Goal: Task Accomplishment & Management: Use online tool/utility

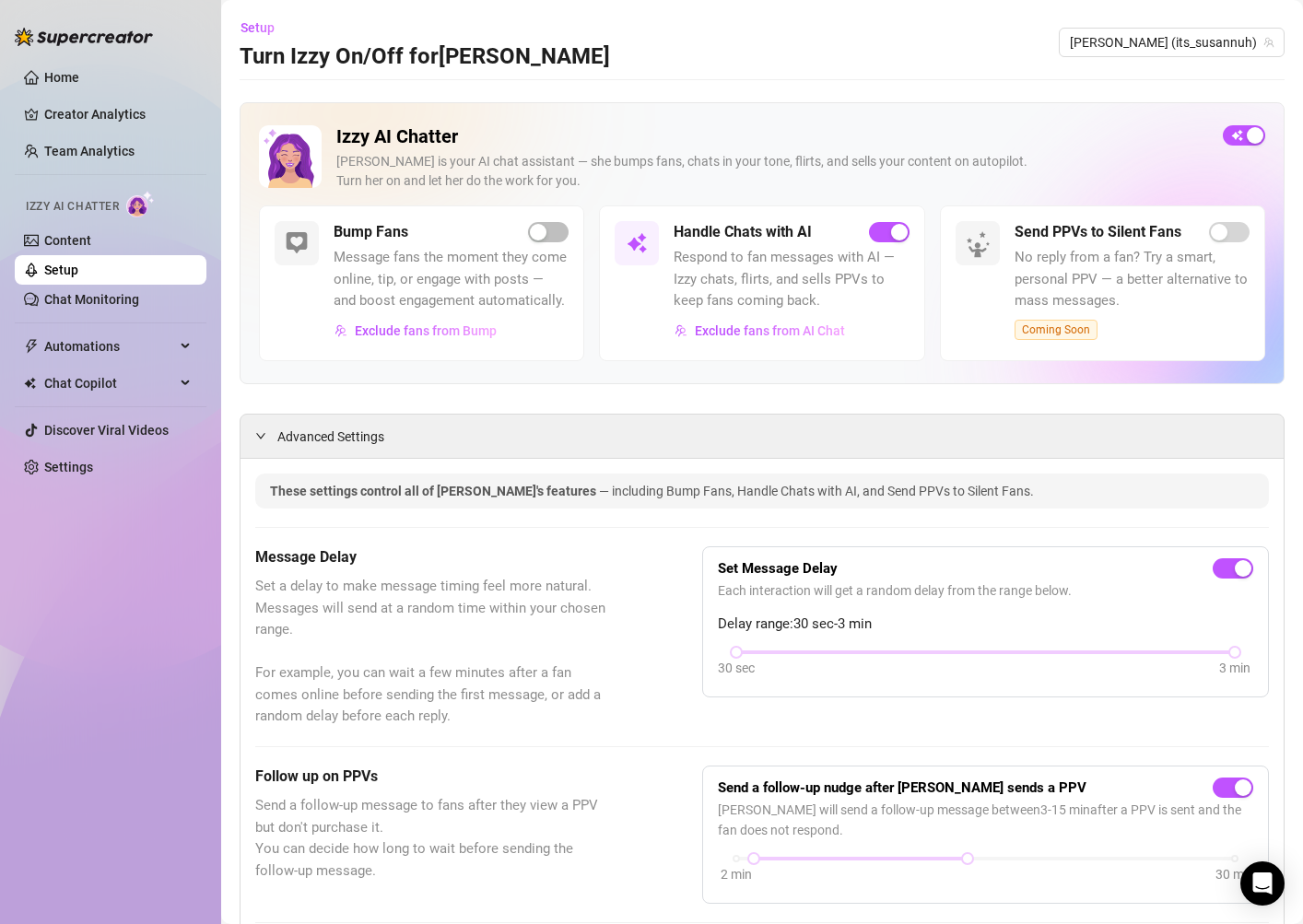
scroll to position [1532, 0]
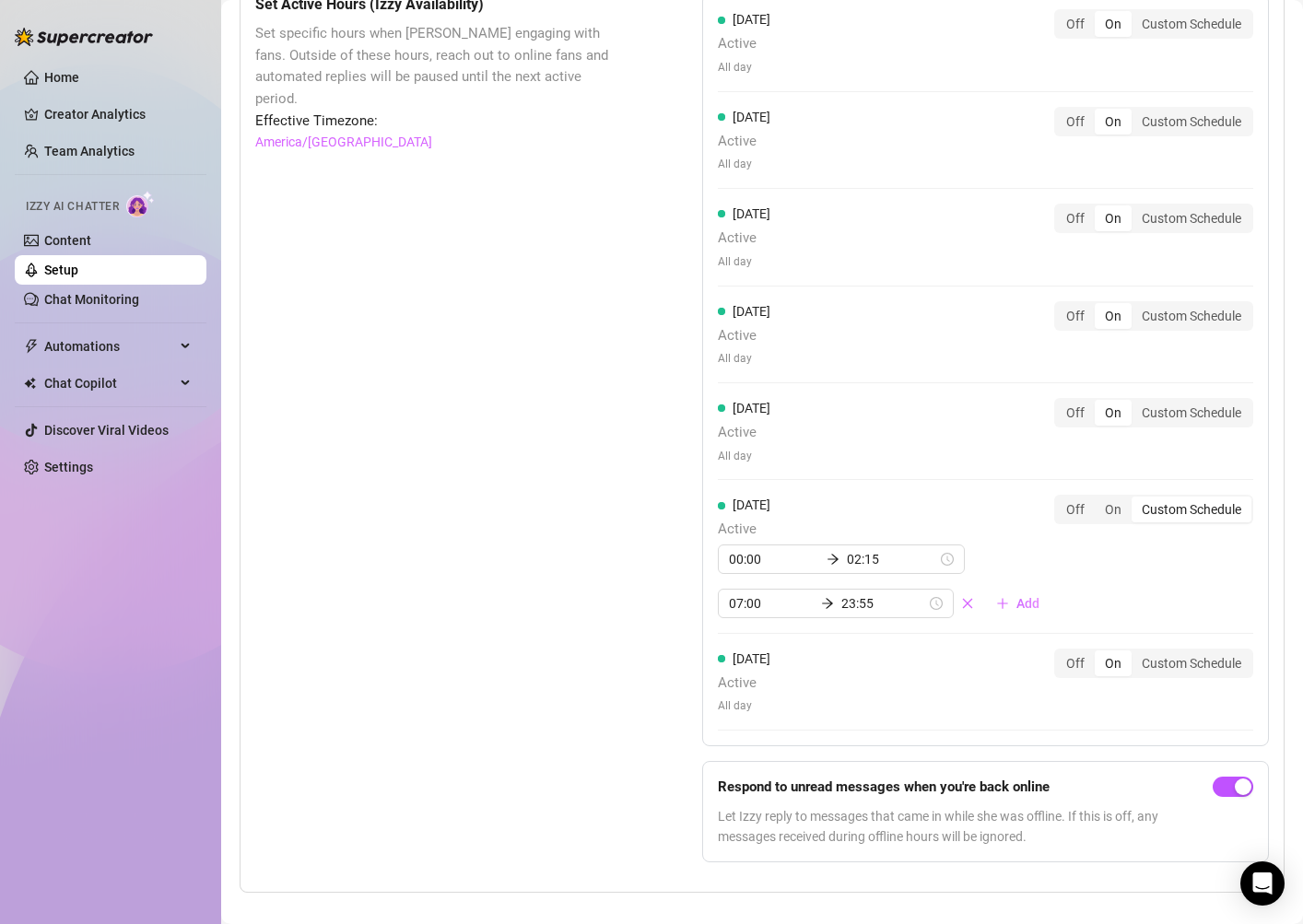
click at [604, 353] on div "Set Active Hours (Izzy Availability) Set specific hours when Izzy engaging with…" at bounding box center [433, 434] width 354 height 883
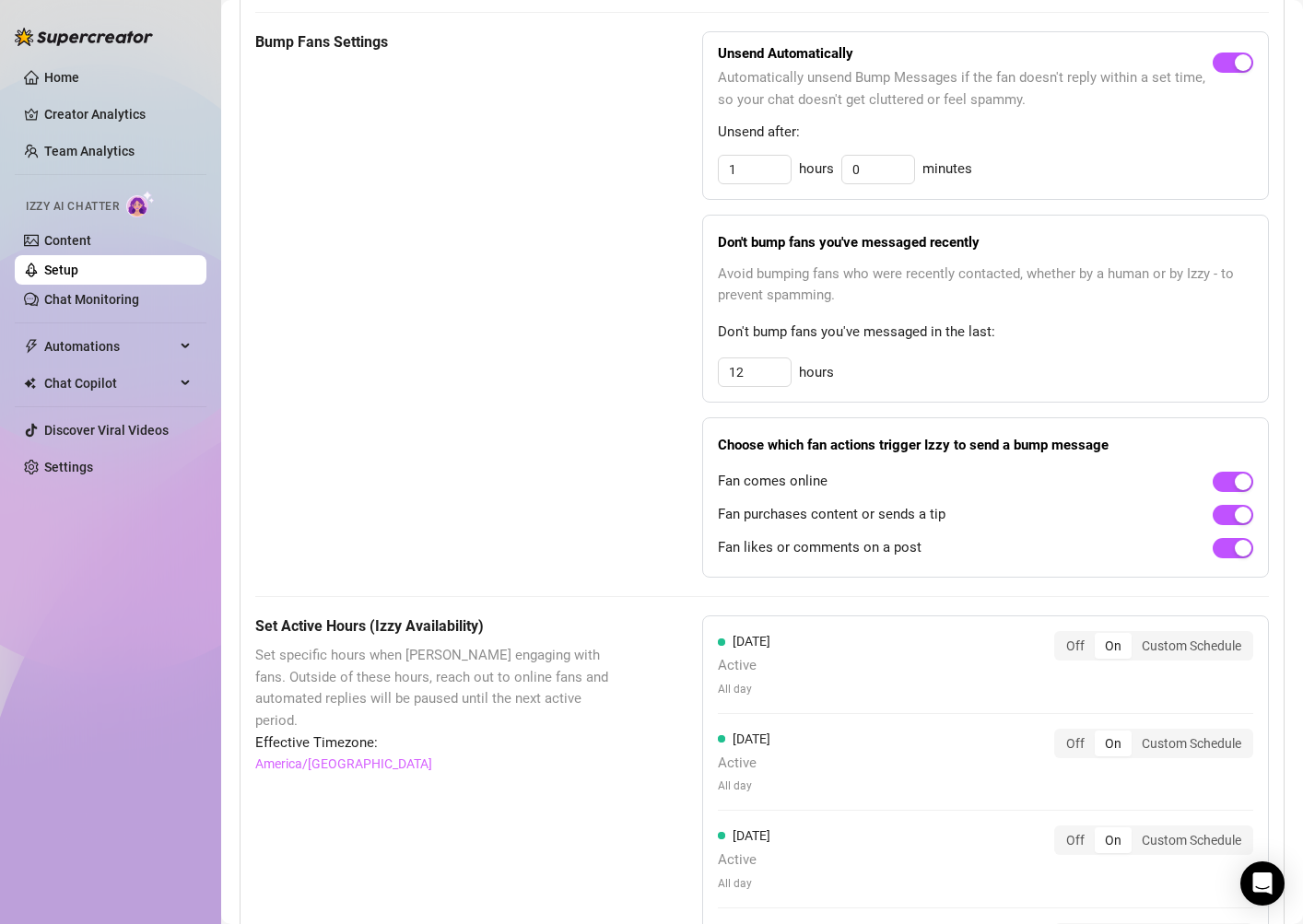
scroll to position [0, 0]
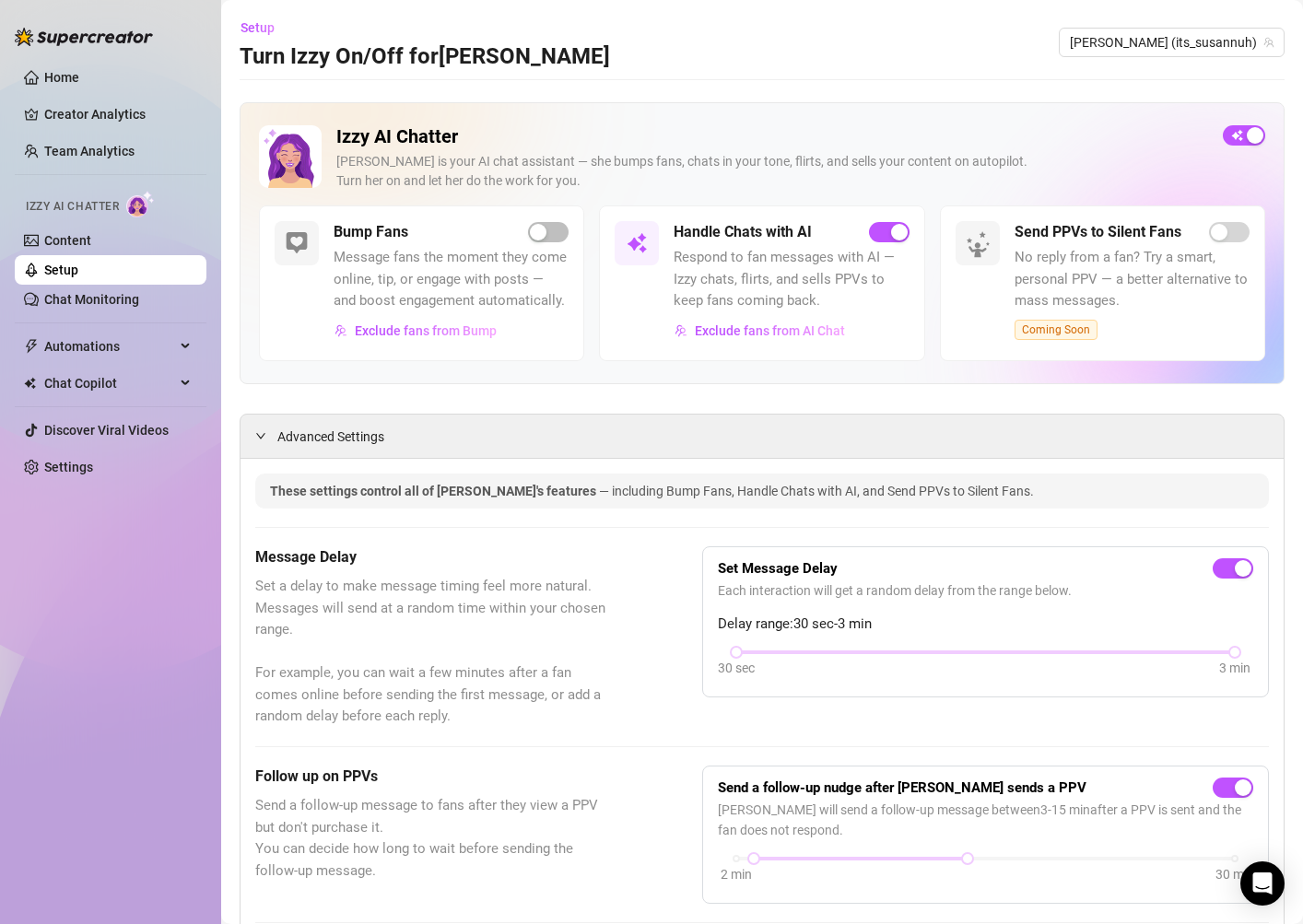
click at [538, 244] on div "Bump Fans Message fans the moment they come online, tip, or engage with posts —…" at bounding box center [451, 283] width 235 height 124
click at [548, 237] on span "button" at bounding box center [548, 231] width 41 height 20
click at [463, 334] on span "Exclude fans from Bump" at bounding box center [425, 330] width 142 height 15
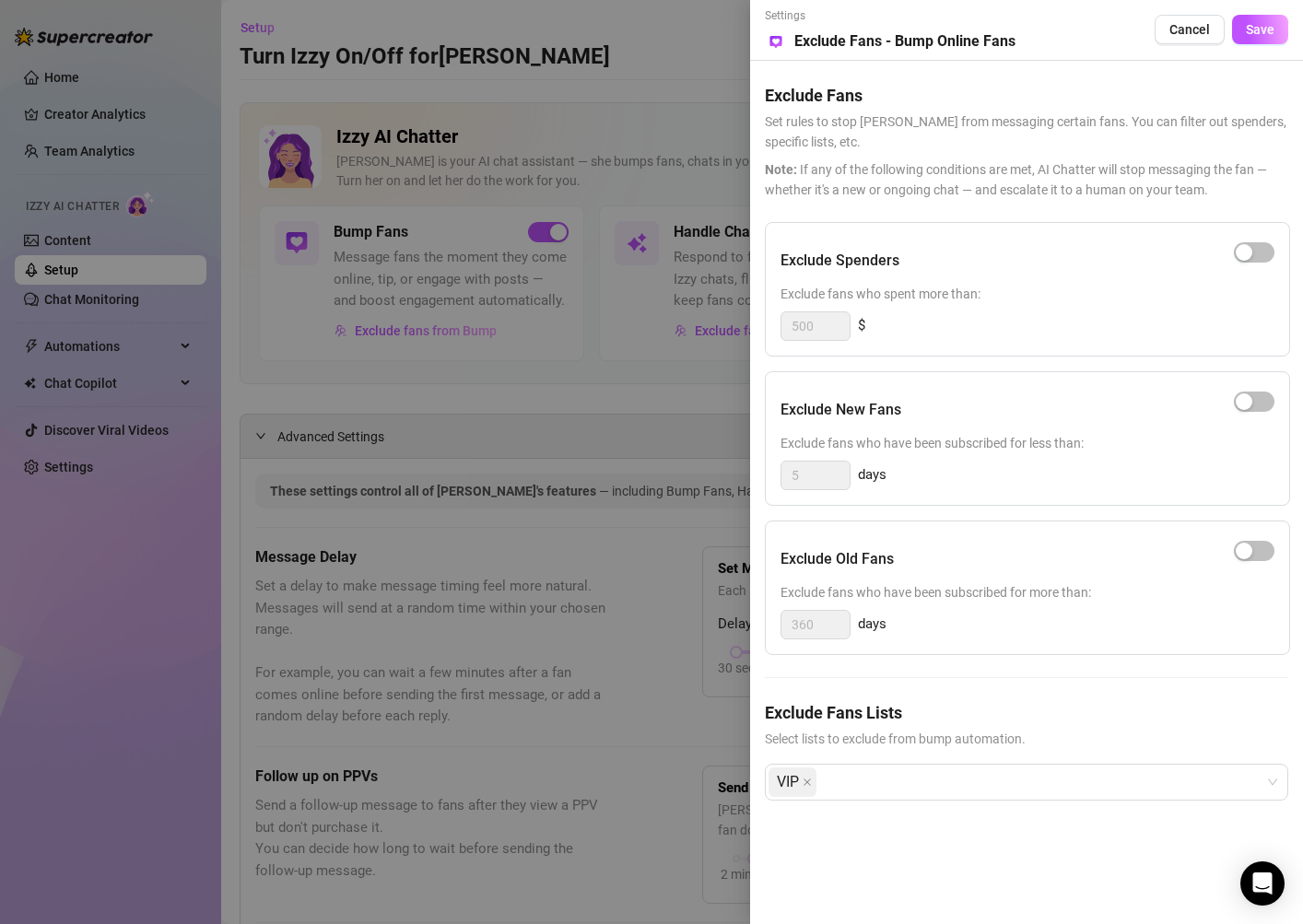
click at [674, 426] on div at bounding box center [652, 462] width 1303 height 924
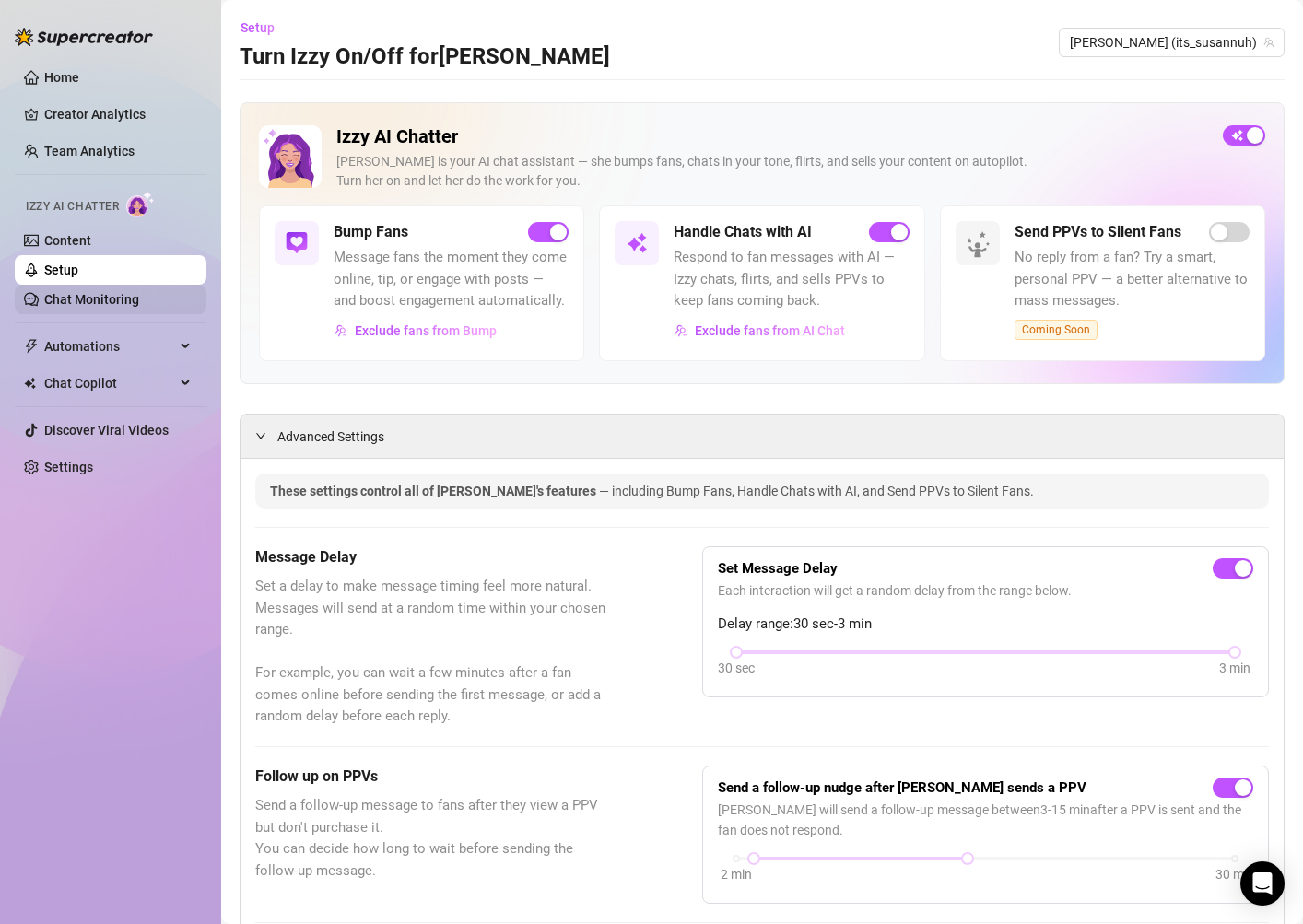
click at [123, 302] on link "Chat Monitoring" at bounding box center [92, 299] width 95 height 15
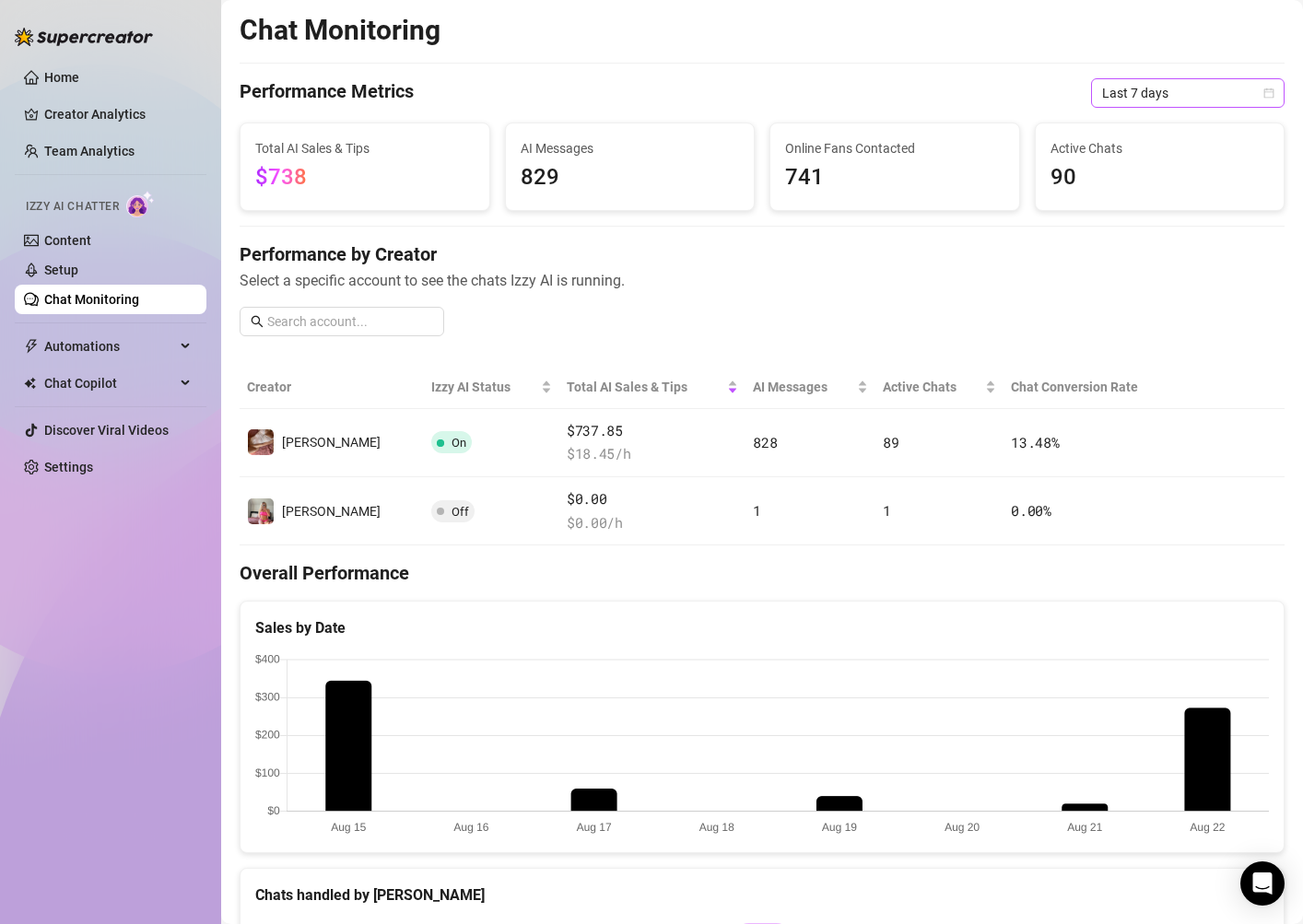
click at [1268, 82] on span "Last 7 days" at bounding box center [1187, 93] width 171 height 28
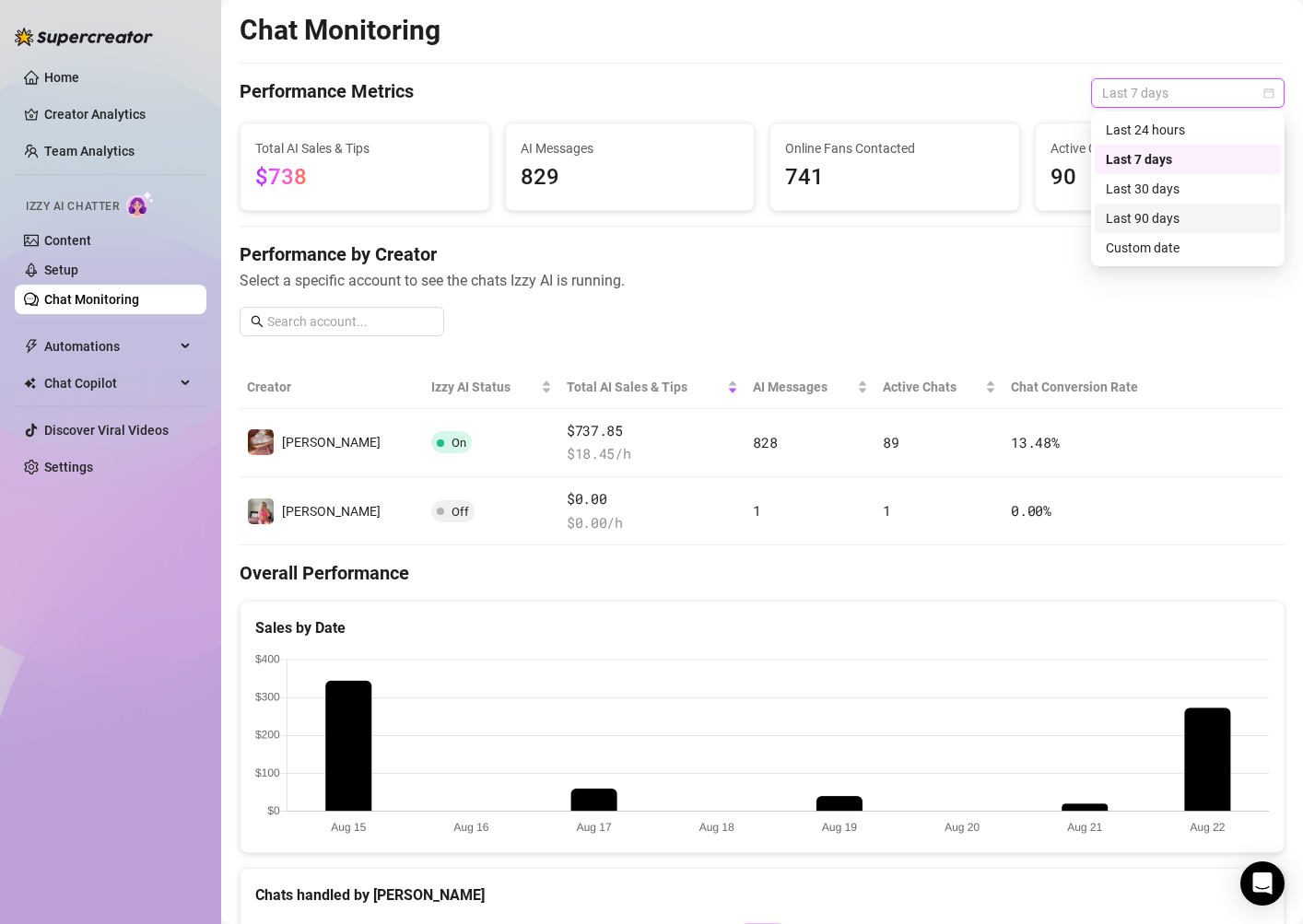
click at [1167, 218] on div "Last 90 days" at bounding box center [1187, 218] width 164 height 20
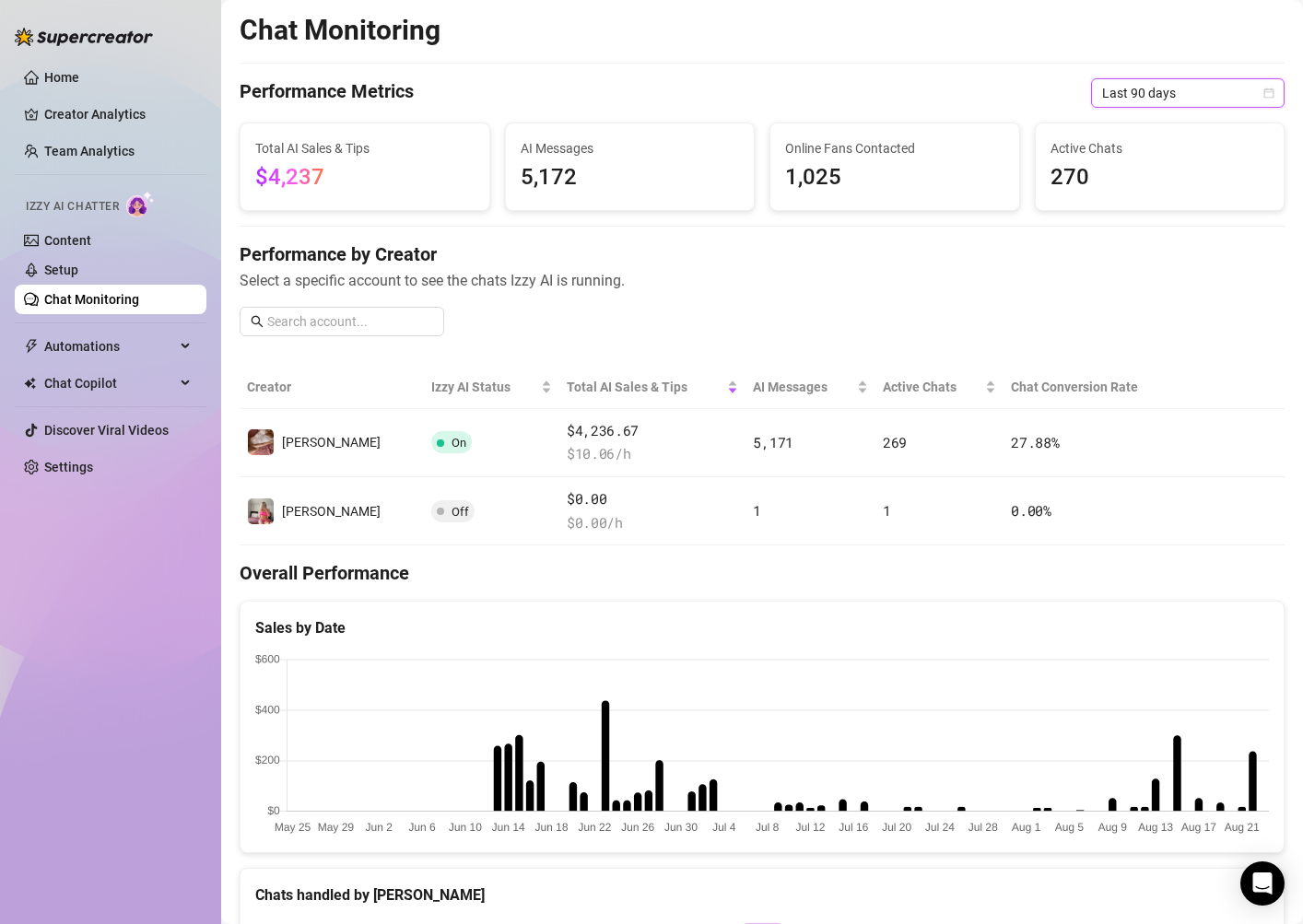
click at [1202, 91] on span "Last 90 days" at bounding box center [1187, 93] width 171 height 28
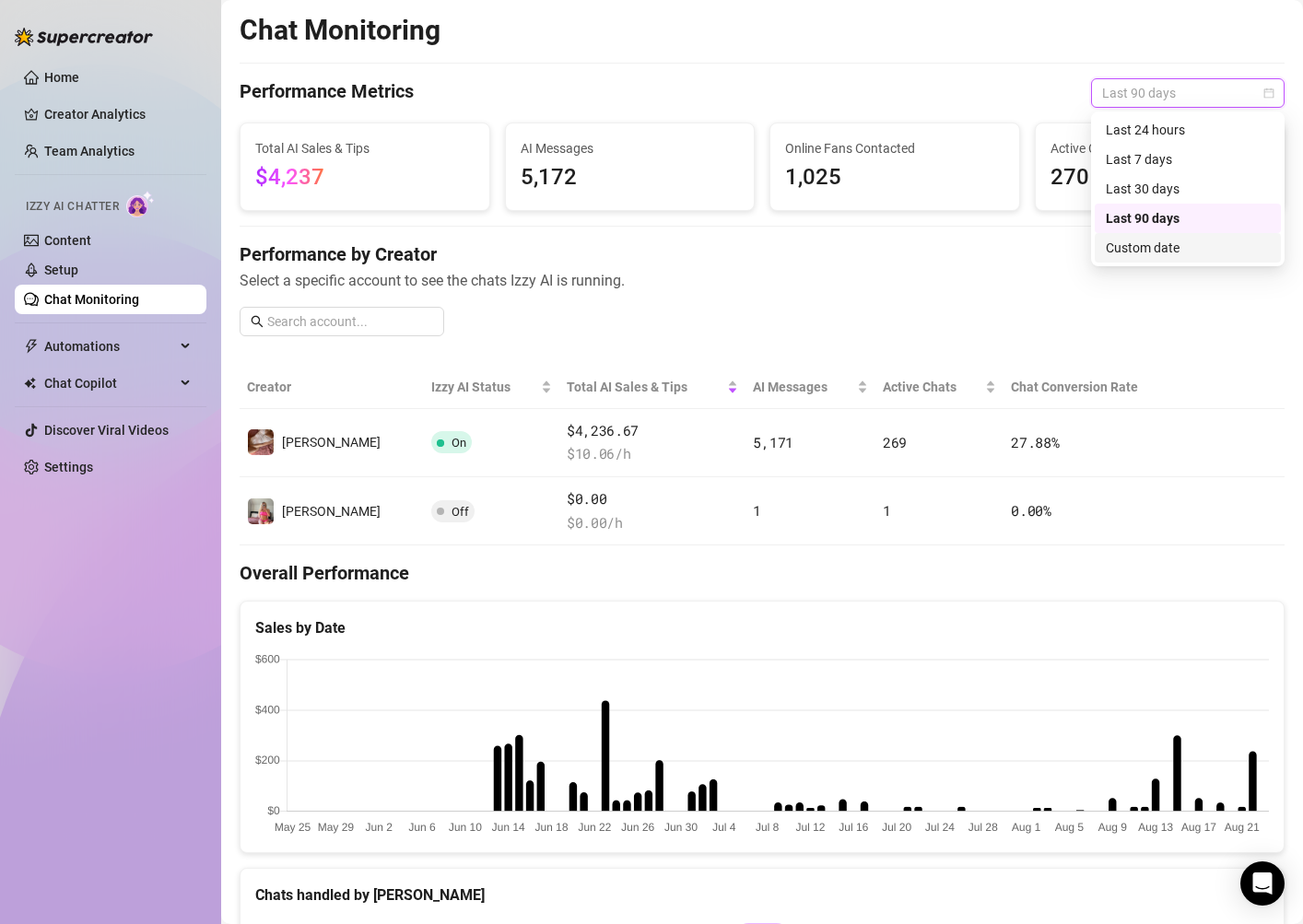
click at [1194, 238] on div "Custom date" at bounding box center [1187, 248] width 164 height 20
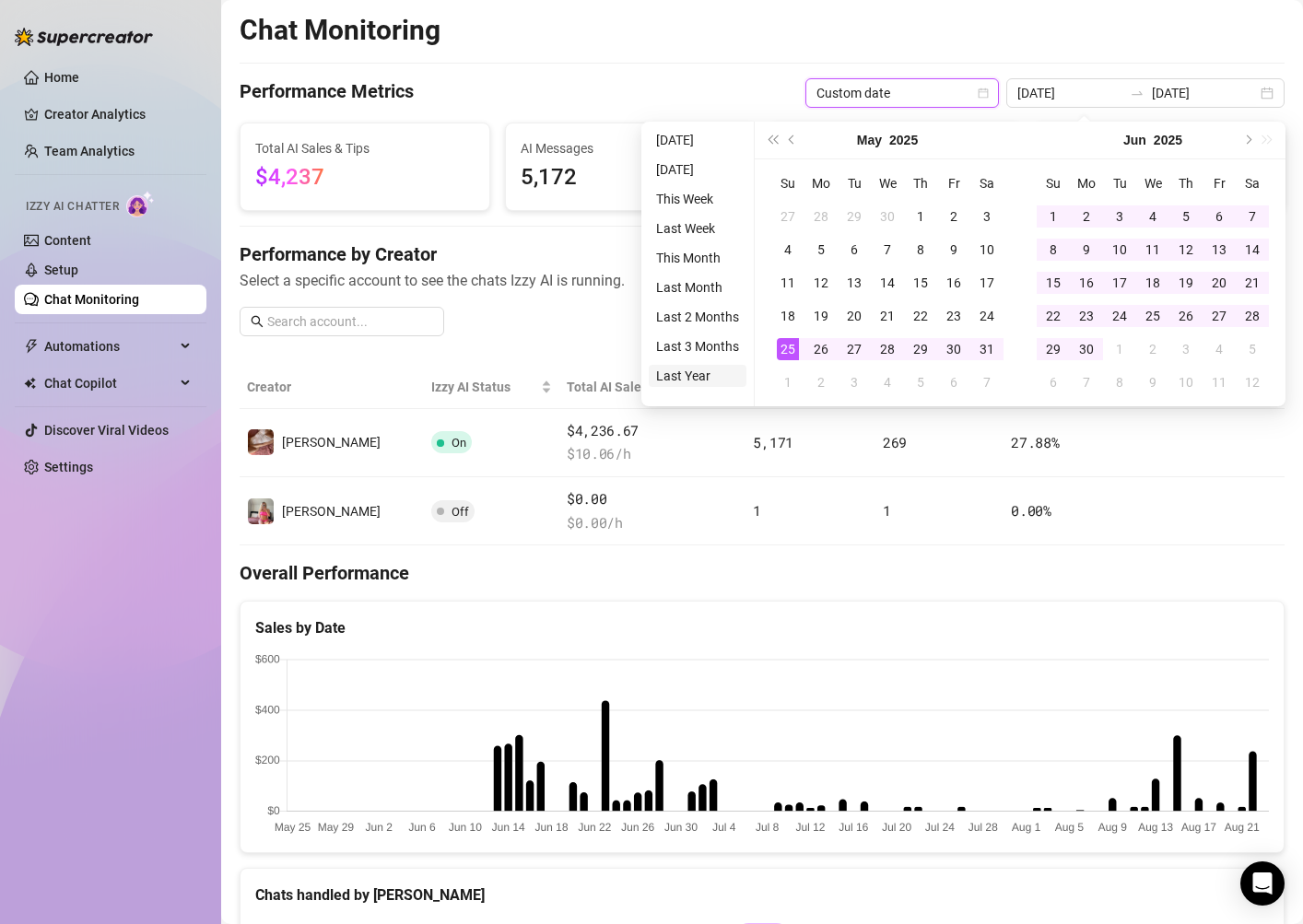
type input "[DATE]"
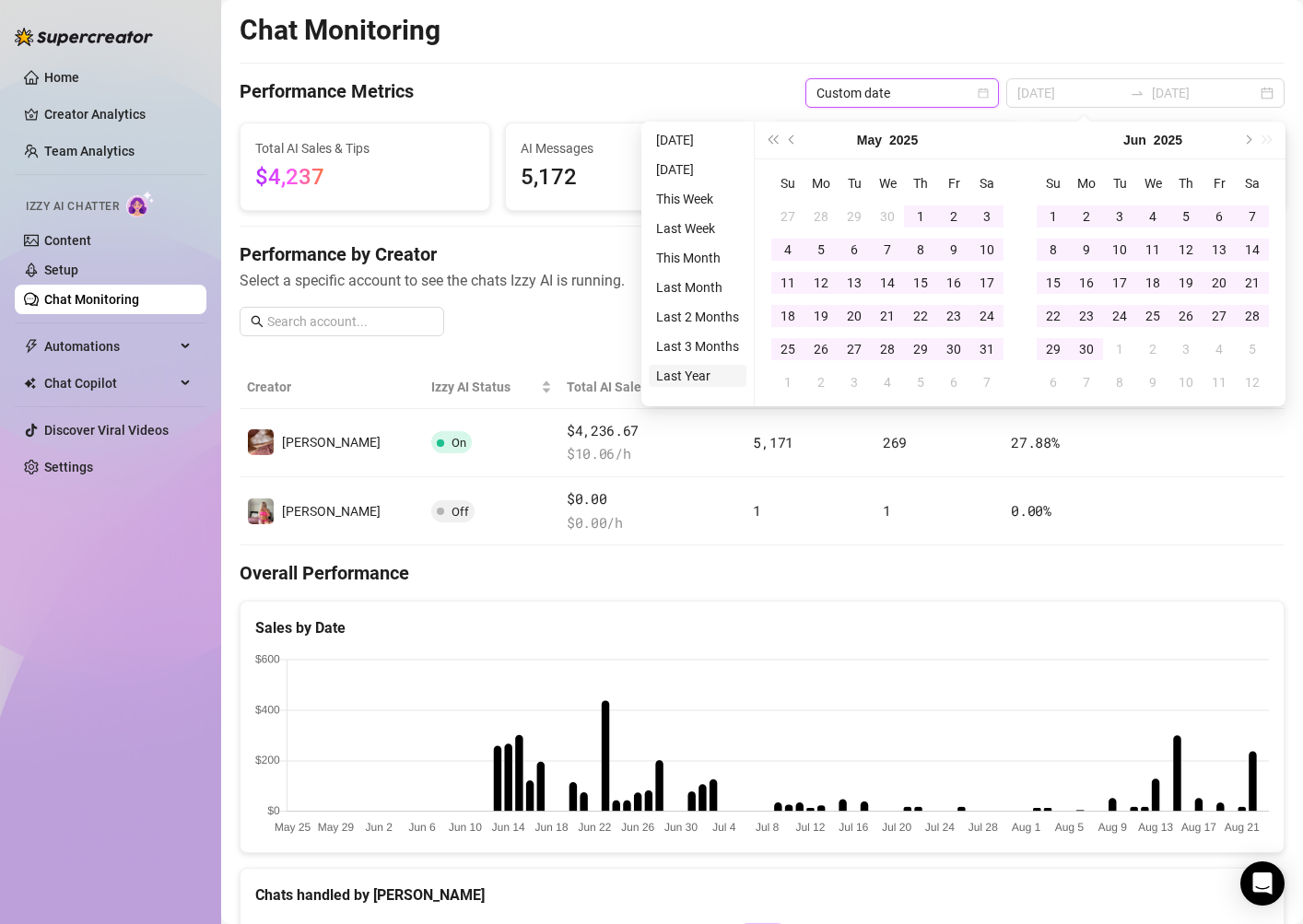
click at [695, 380] on li "Last Year" at bounding box center [697, 375] width 98 height 22
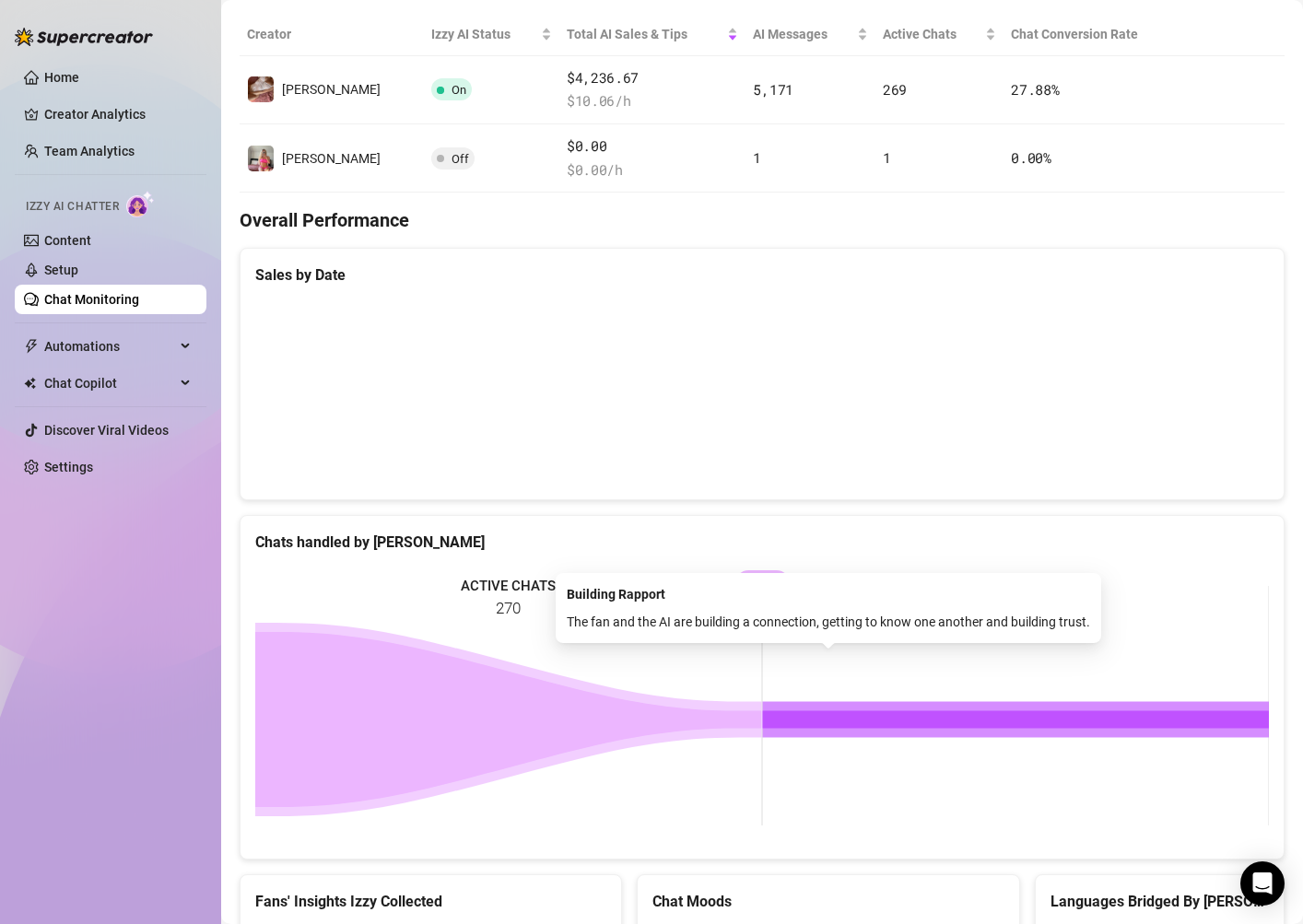
scroll to position [28, 0]
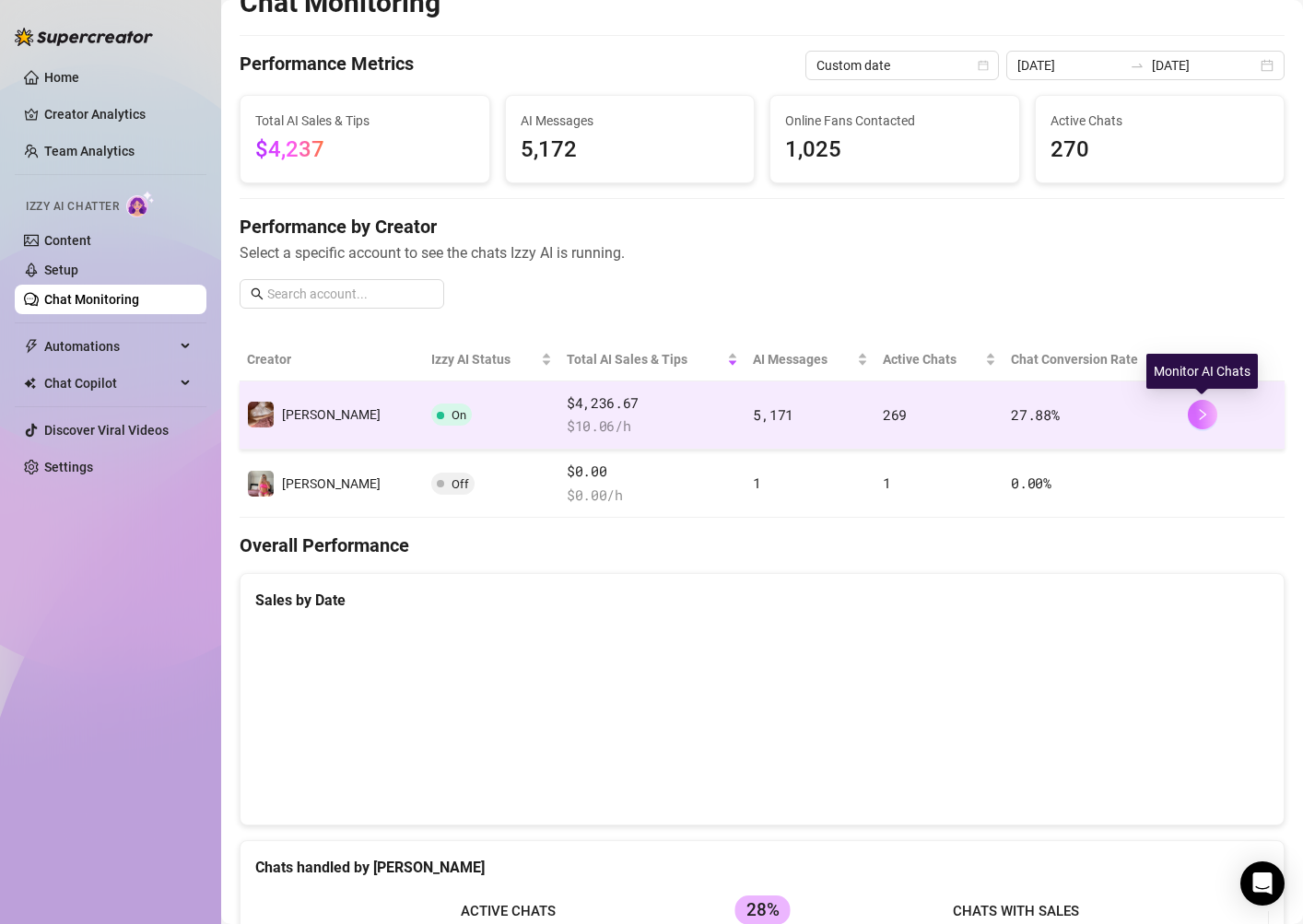
click at [1194, 419] on button "button" at bounding box center [1202, 414] width 29 height 29
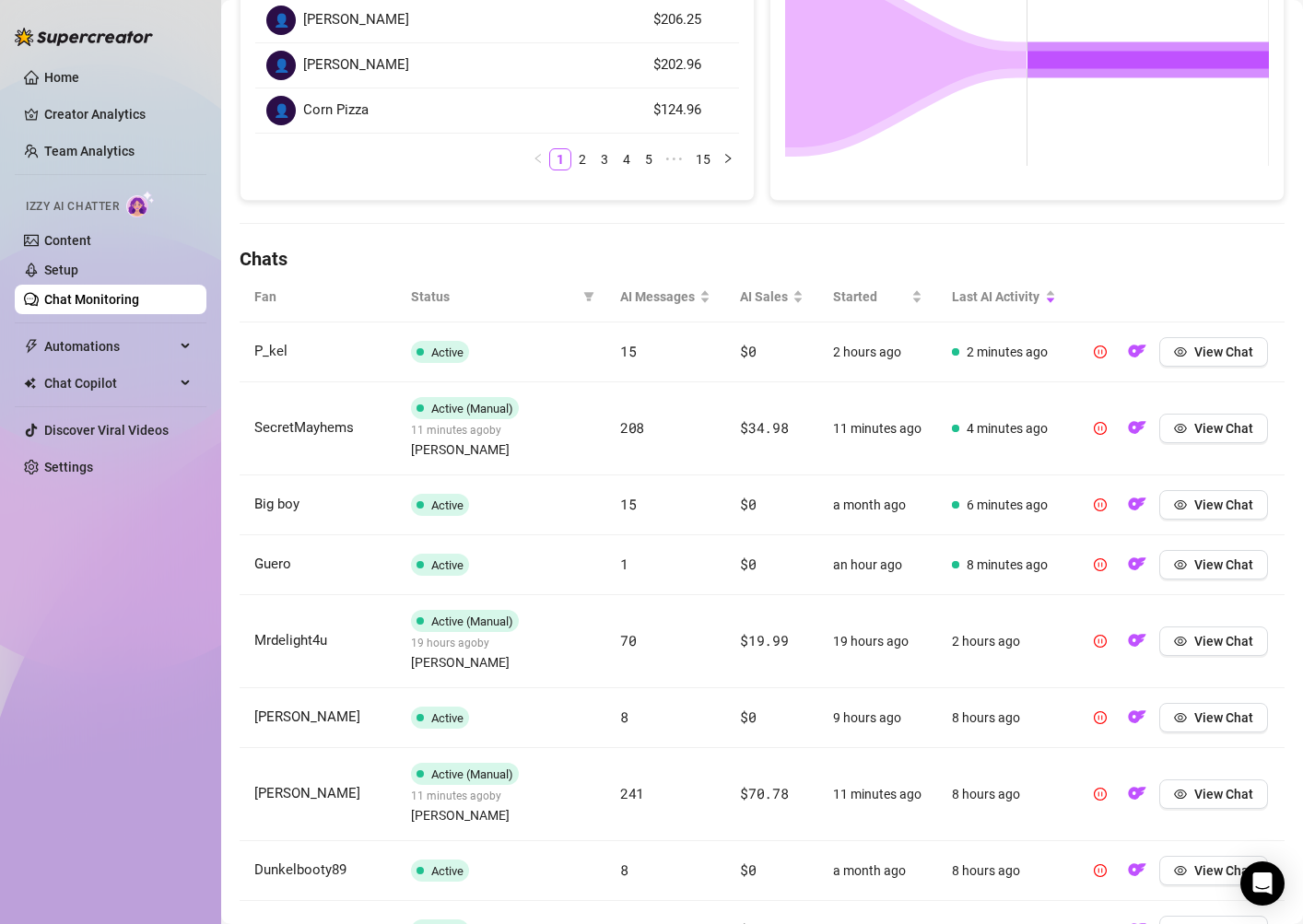
scroll to position [382, 0]
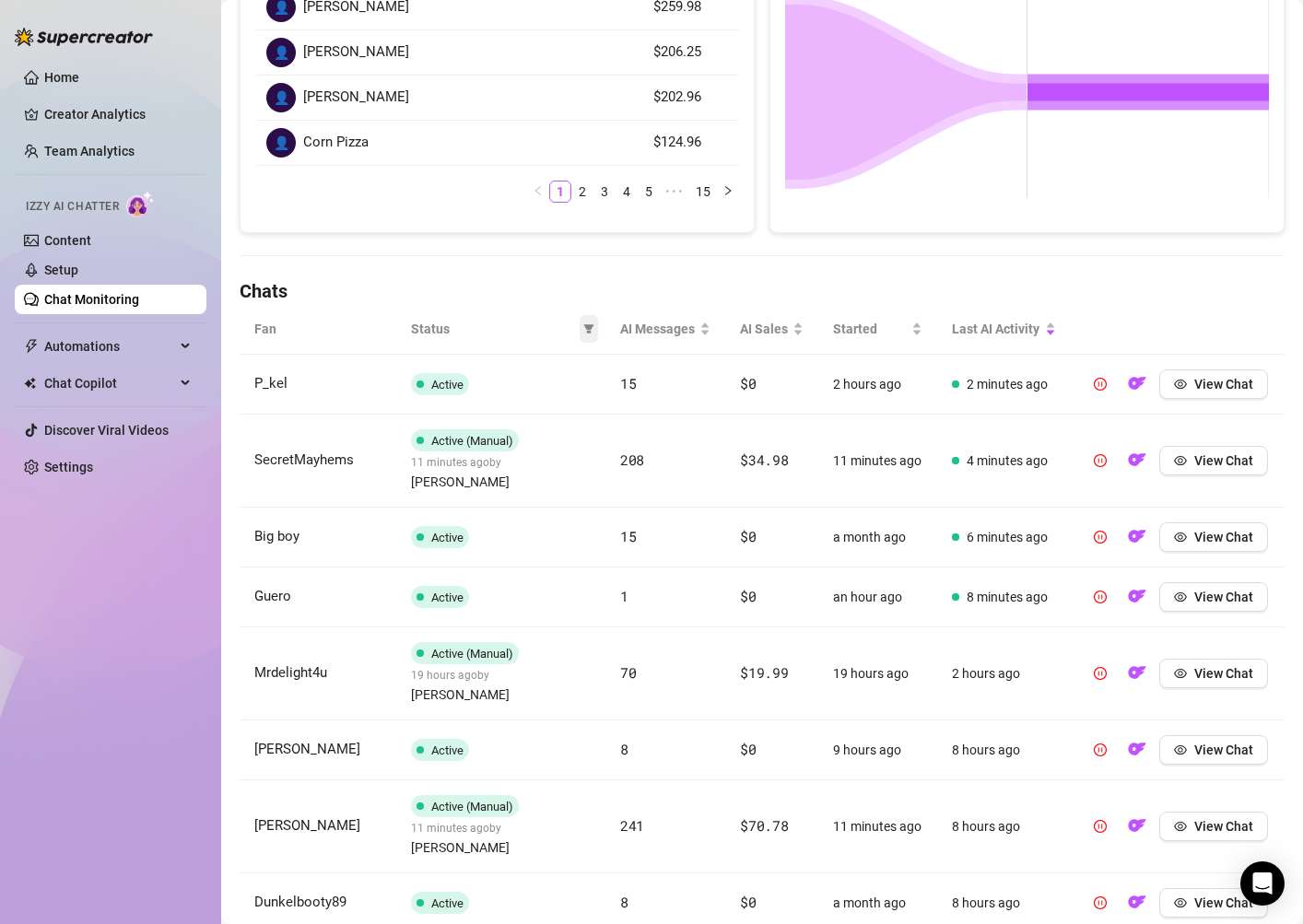
click at [593, 337] on span at bounding box center [589, 329] width 18 height 28
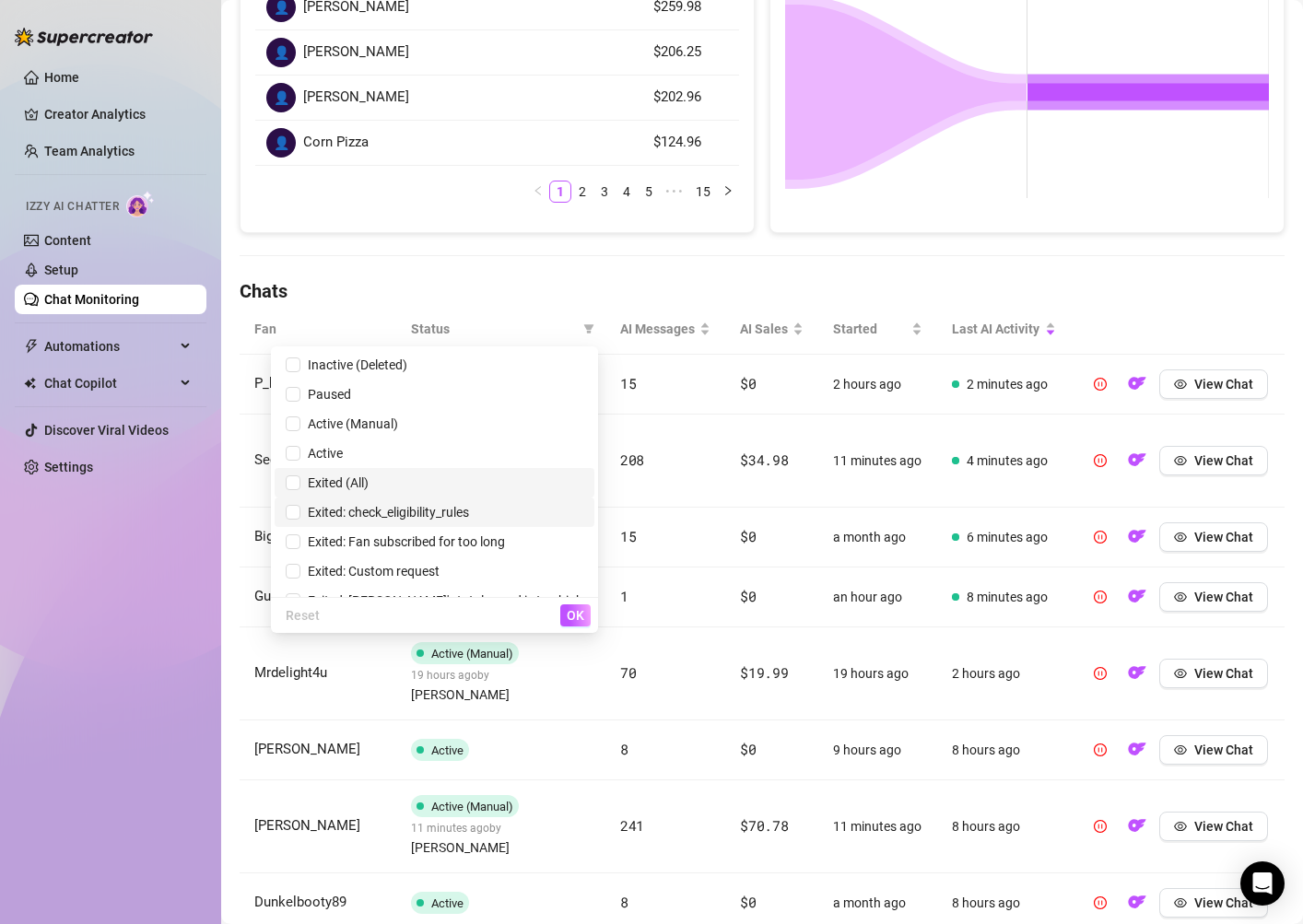
click at [493, 488] on span "Exited (All)" at bounding box center [434, 482] width 297 height 20
click at [577, 615] on span "OK" at bounding box center [575, 614] width 17 height 15
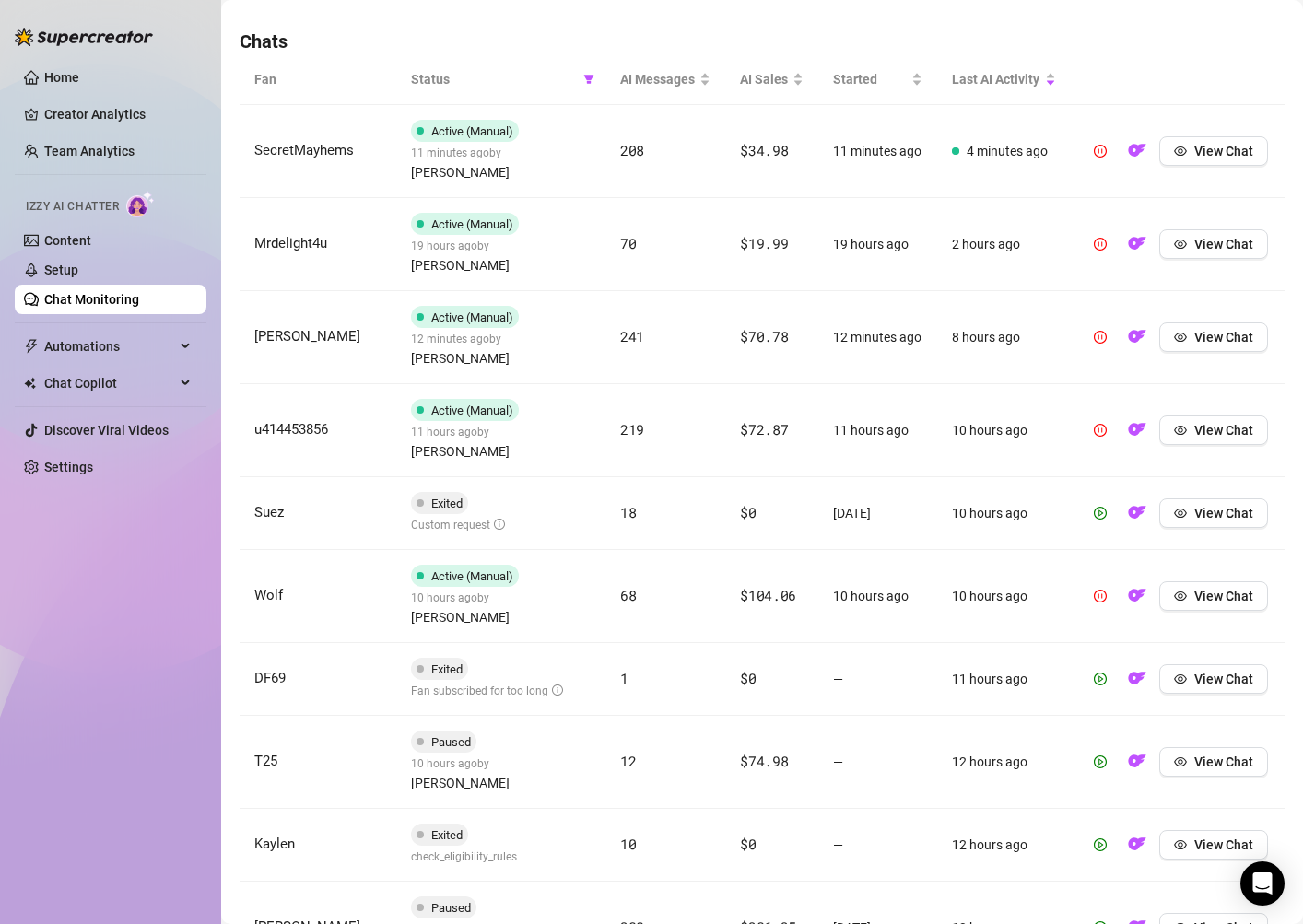
scroll to position [655, 0]
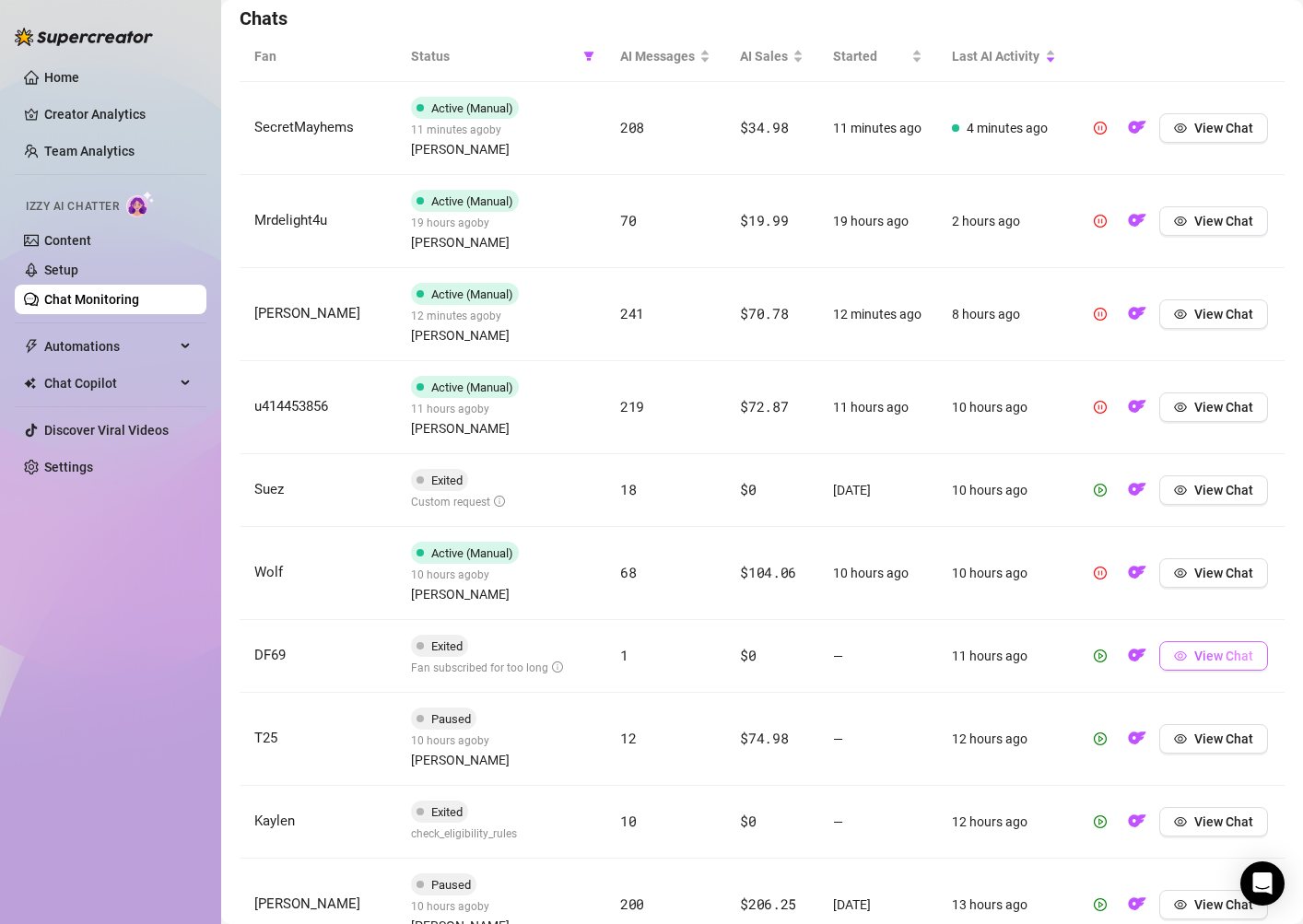
click at [1218, 648] on span "View Chat" at bounding box center [1223, 655] width 59 height 15
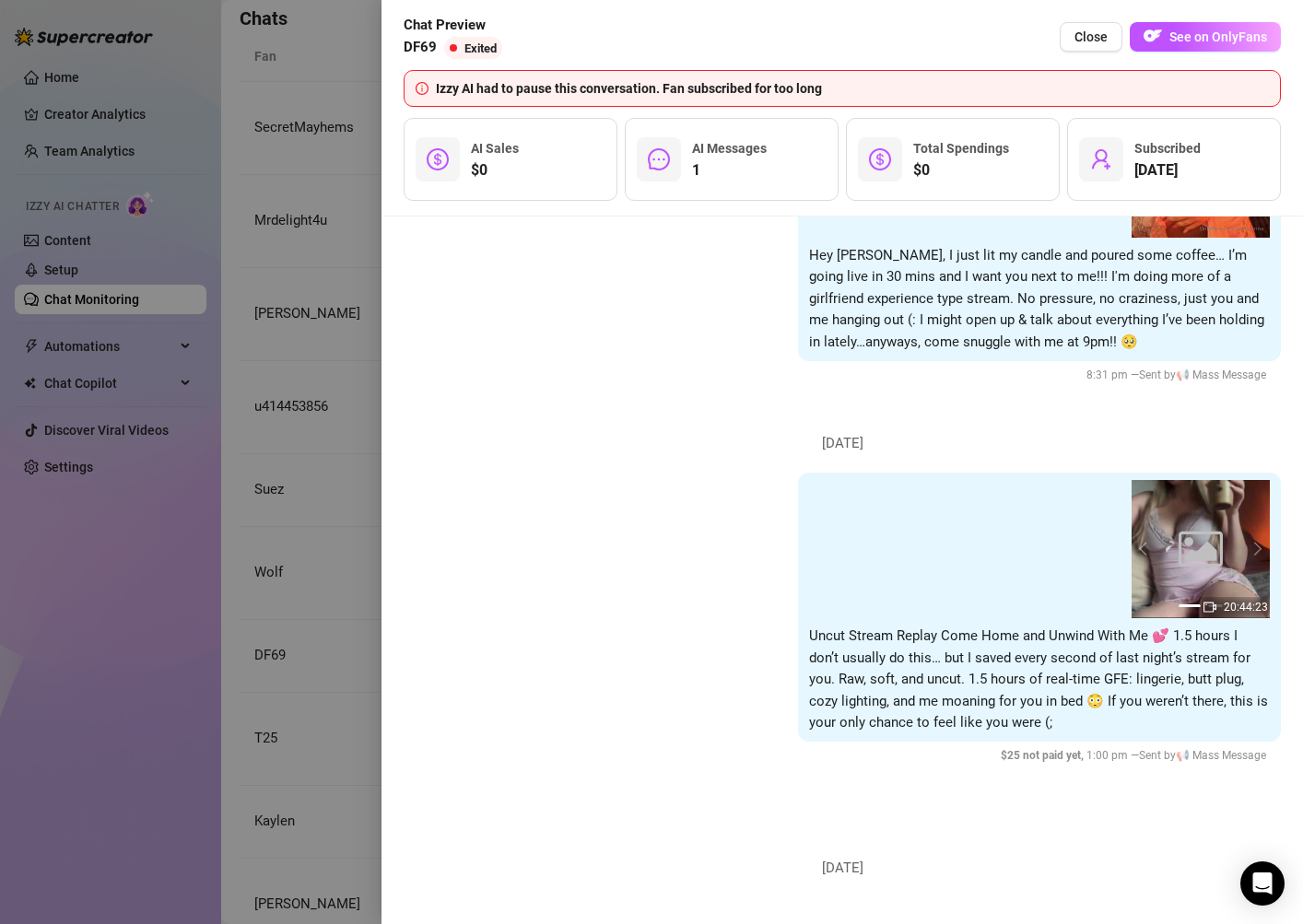
scroll to position [7727, 0]
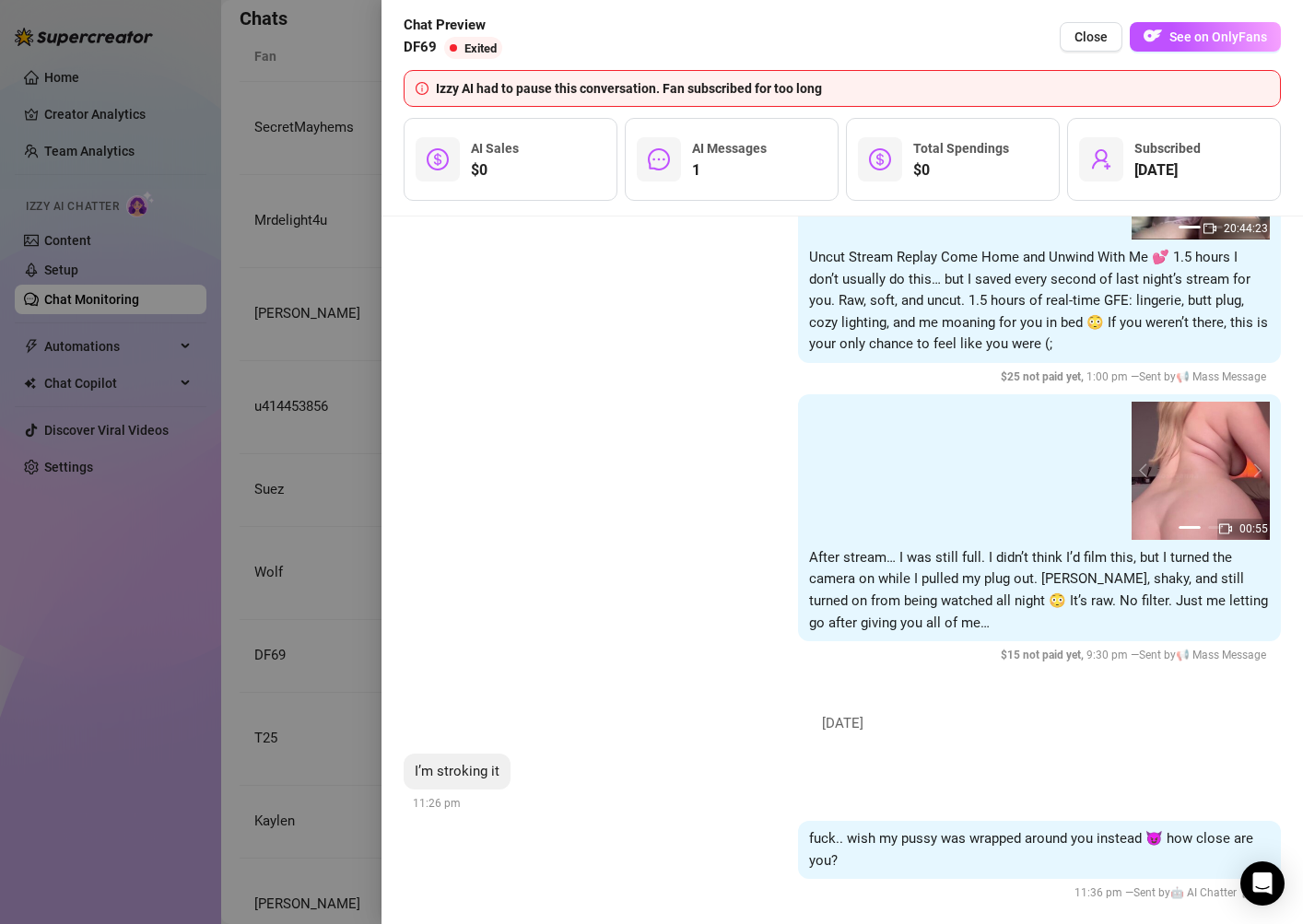
click at [334, 735] on div at bounding box center [652, 462] width 1303 height 924
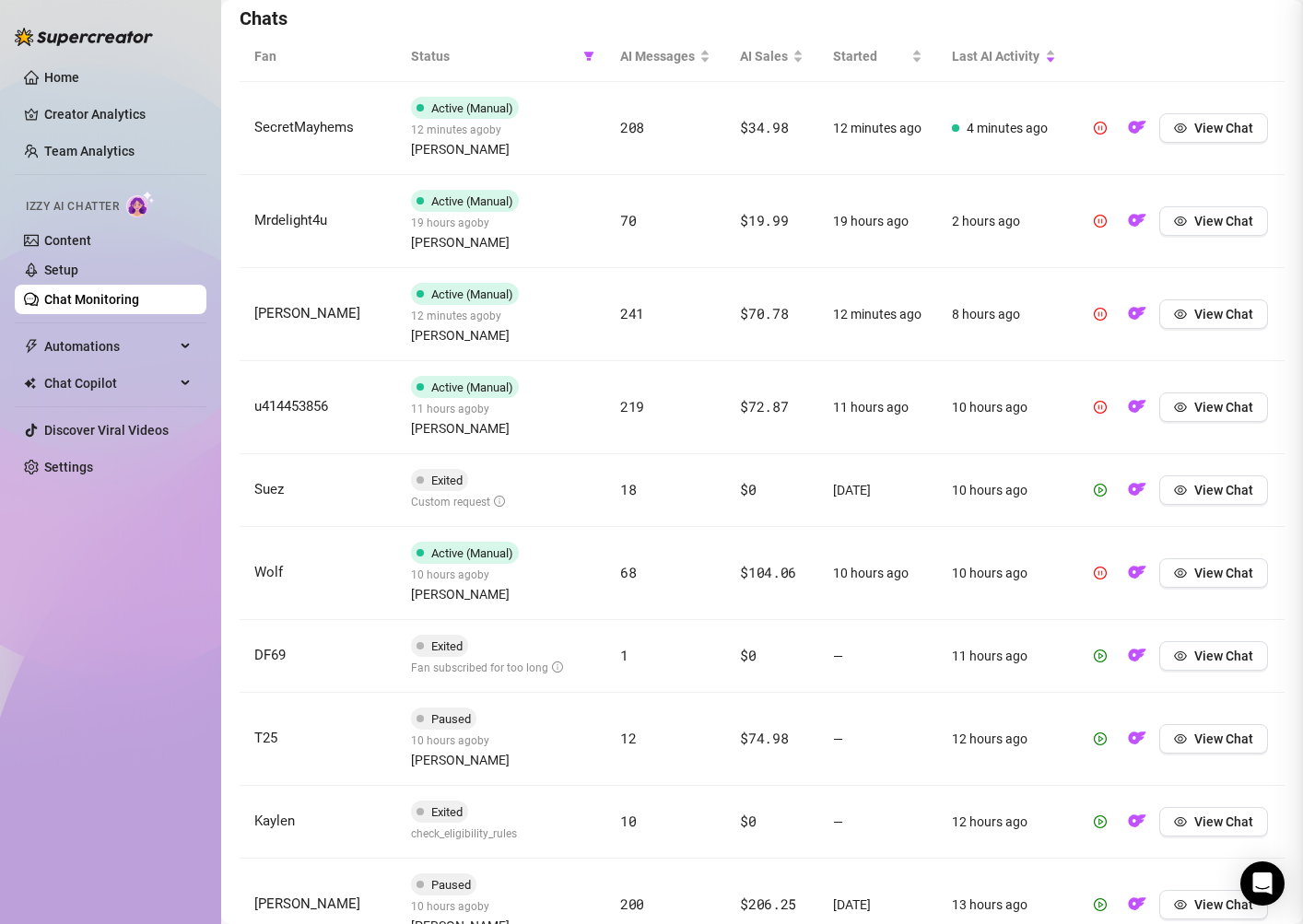
scroll to position [0, 0]
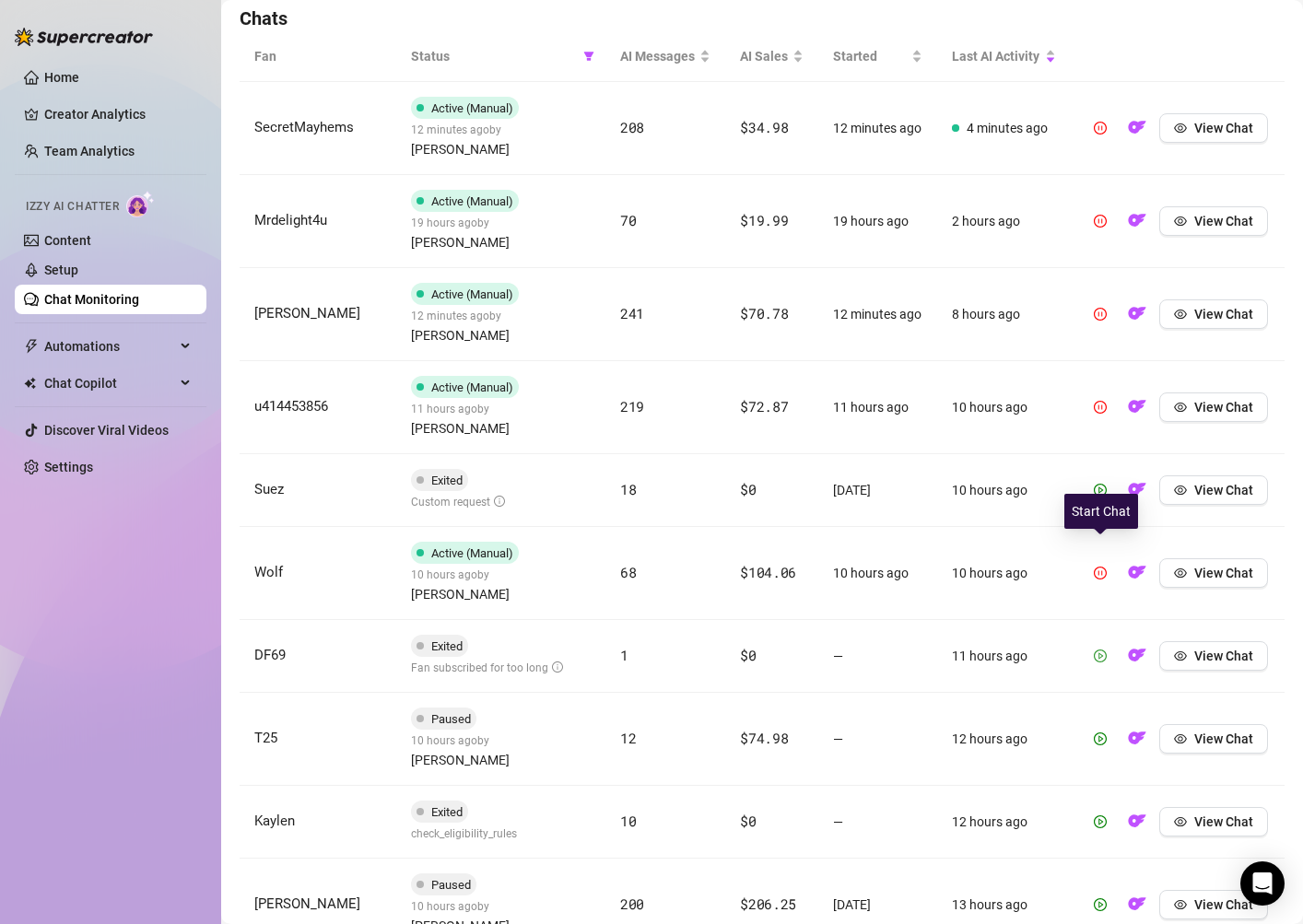
click at [1099, 652] on icon "play-circle" at bounding box center [1100, 655] width 5 height 7
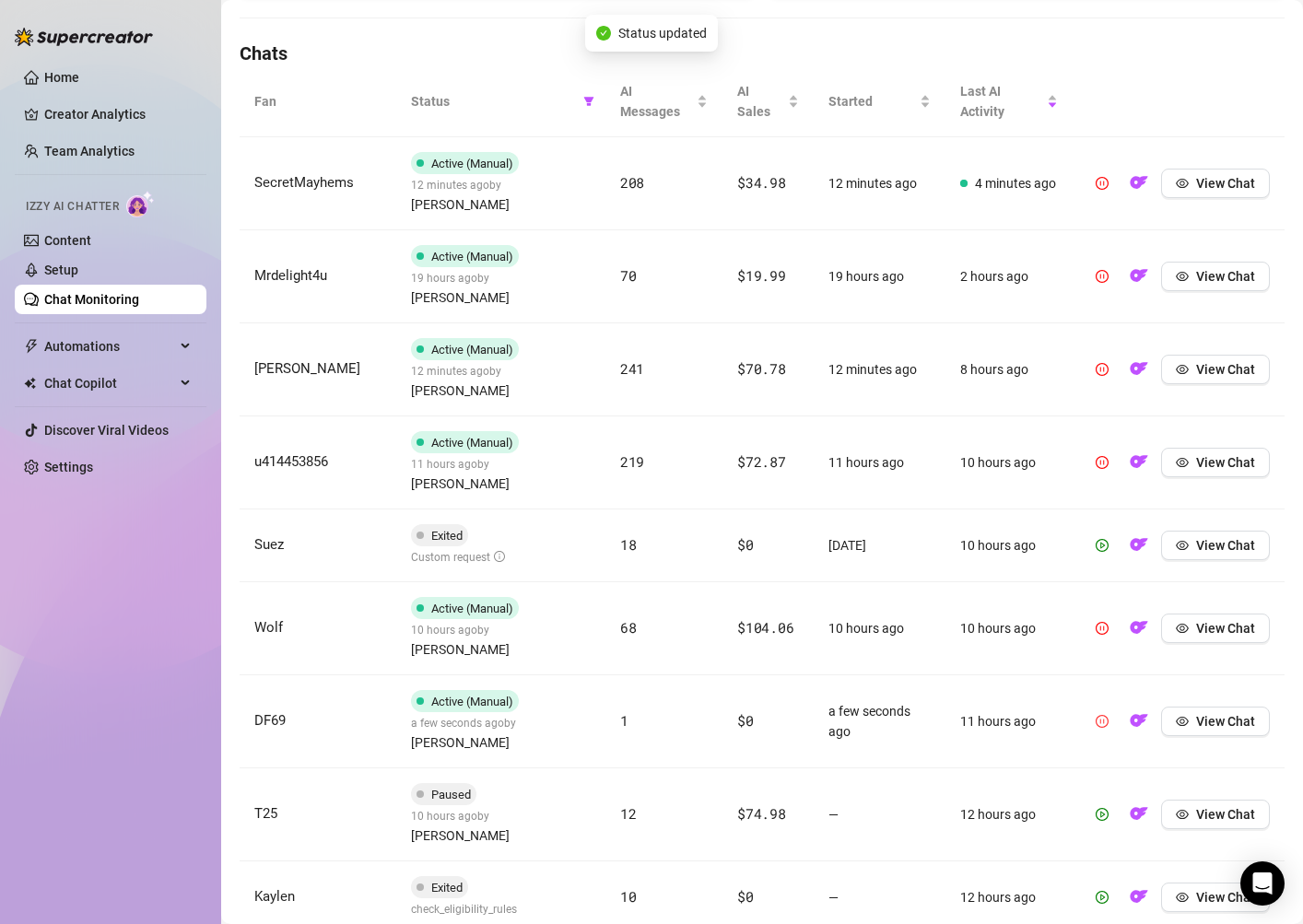
scroll to position [675, 0]
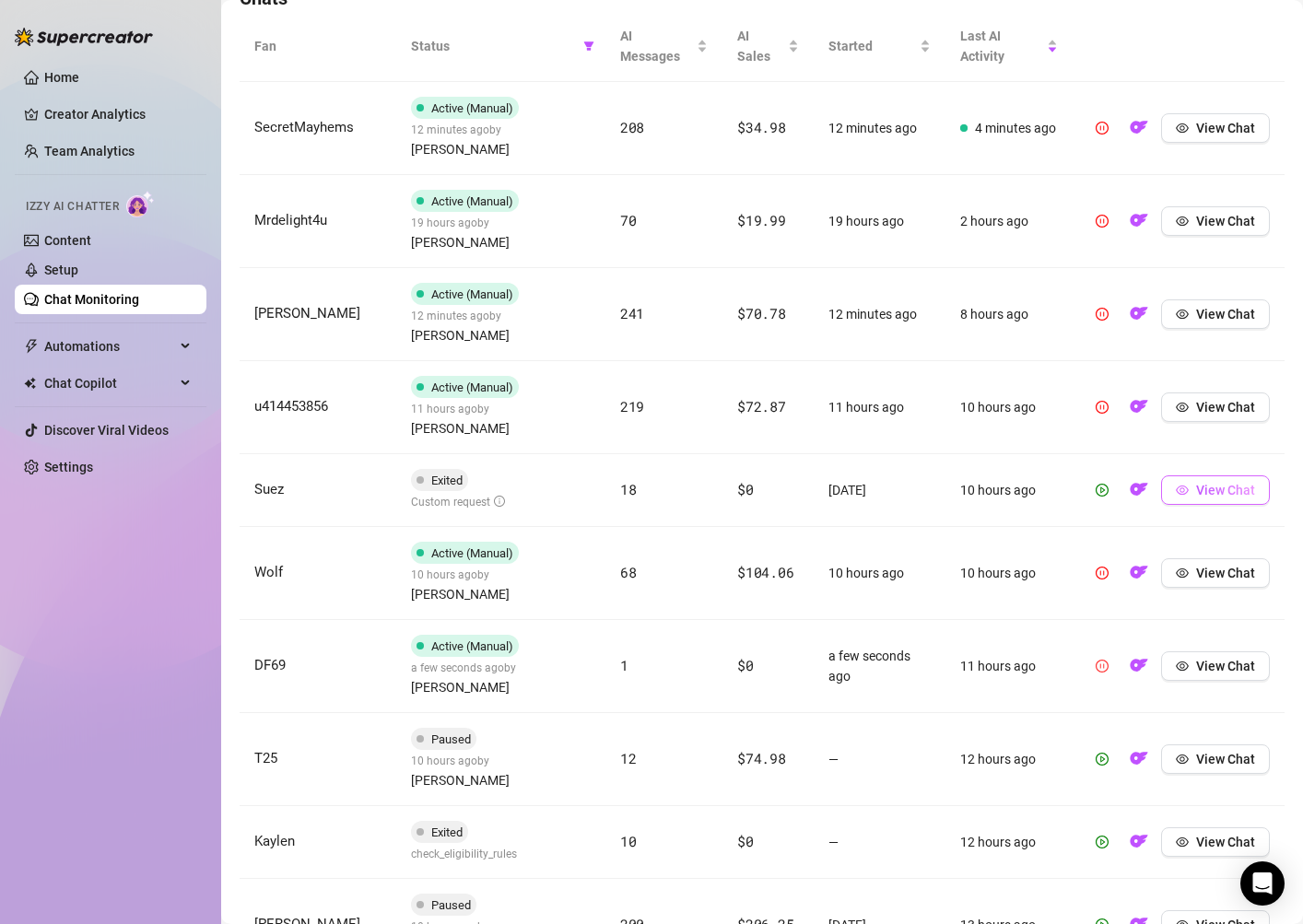
click at [1227, 483] on span "View Chat" at bounding box center [1225, 490] width 59 height 15
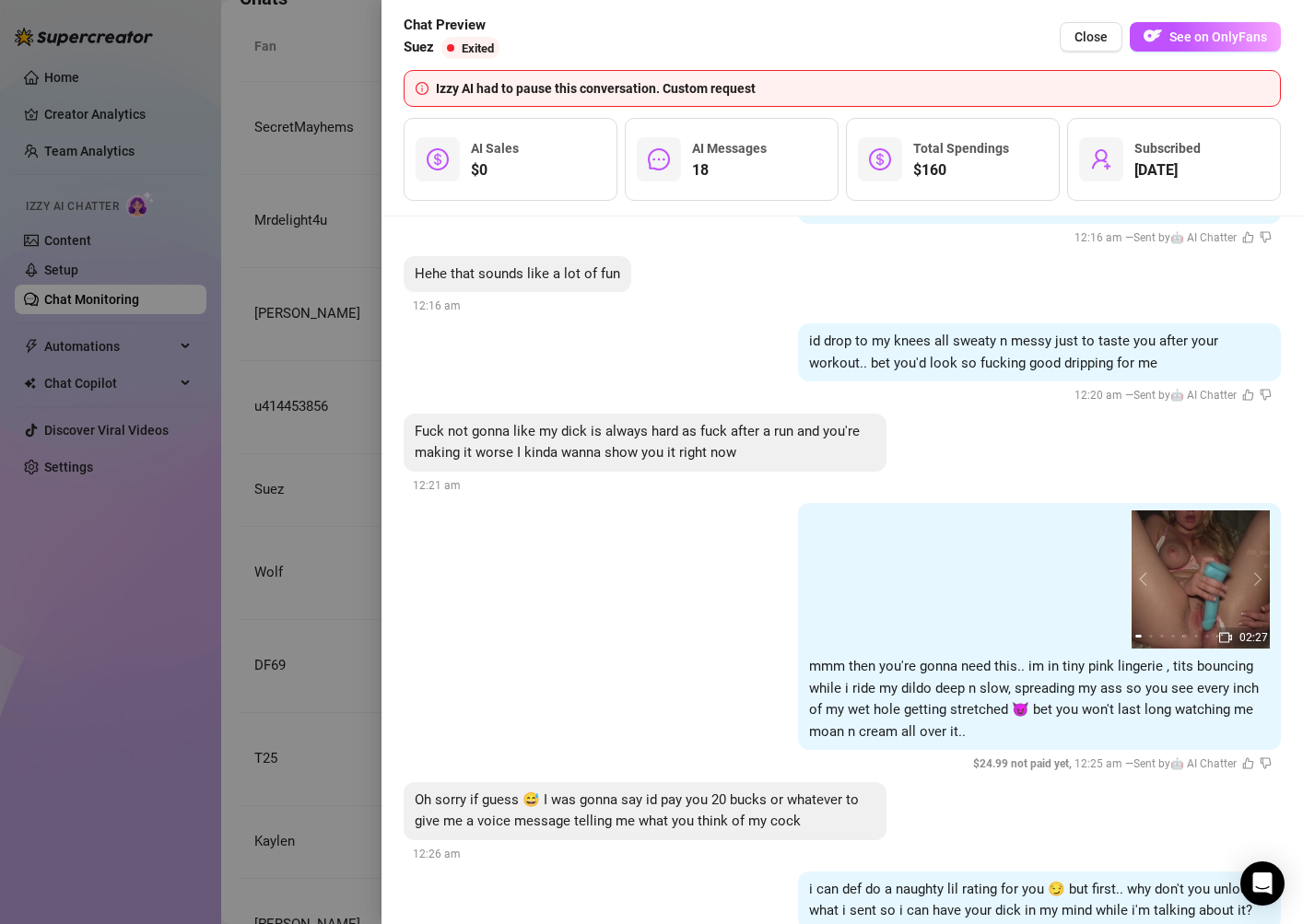
scroll to position [14330, 0]
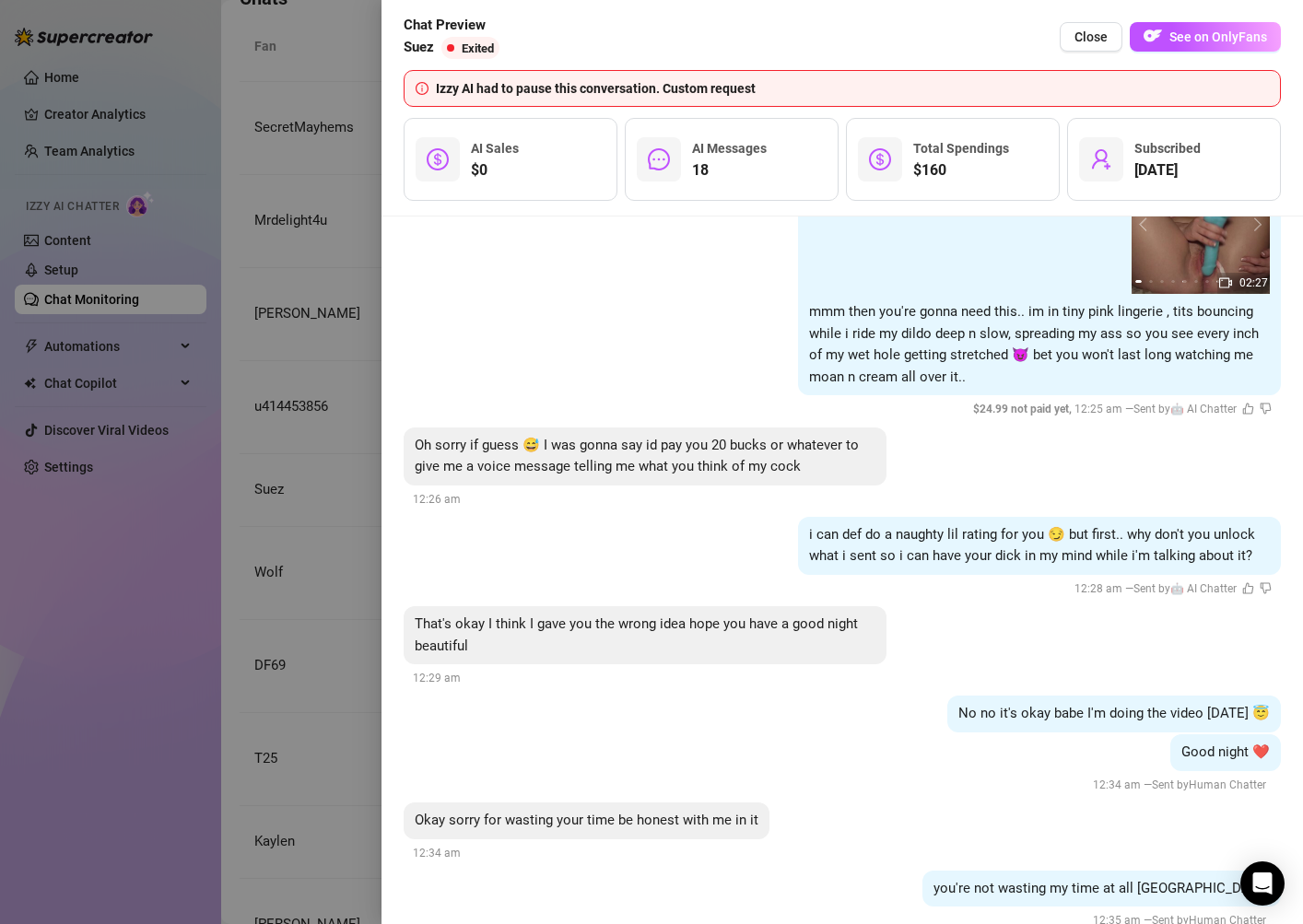
click at [346, 827] on div at bounding box center [652, 462] width 1303 height 924
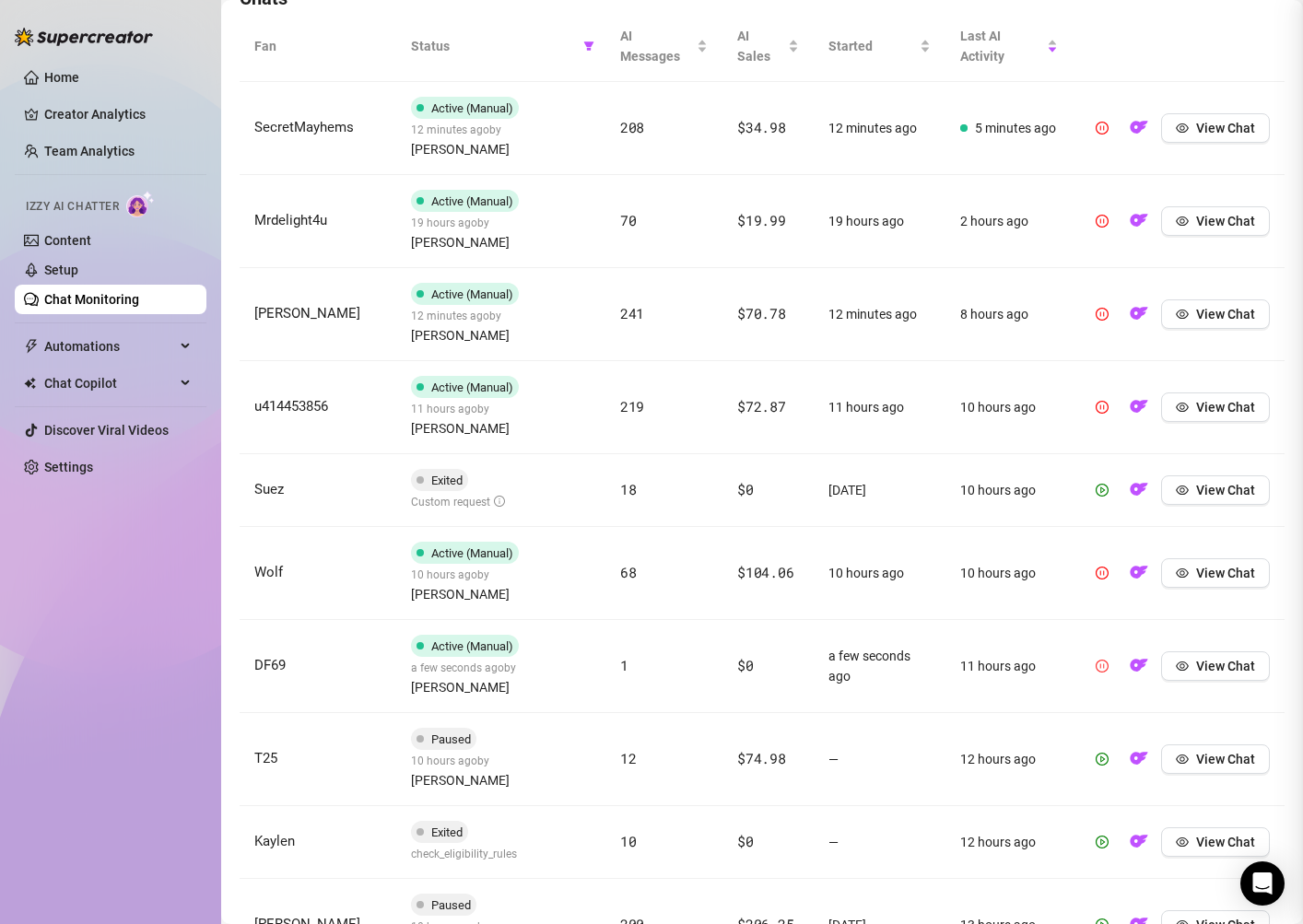
scroll to position [0, 0]
click at [1246, 744] on div "View Chat" at bounding box center [1215, 759] width 108 height 29
click at [1231, 752] on span "View Chat" at bounding box center [1225, 759] width 59 height 15
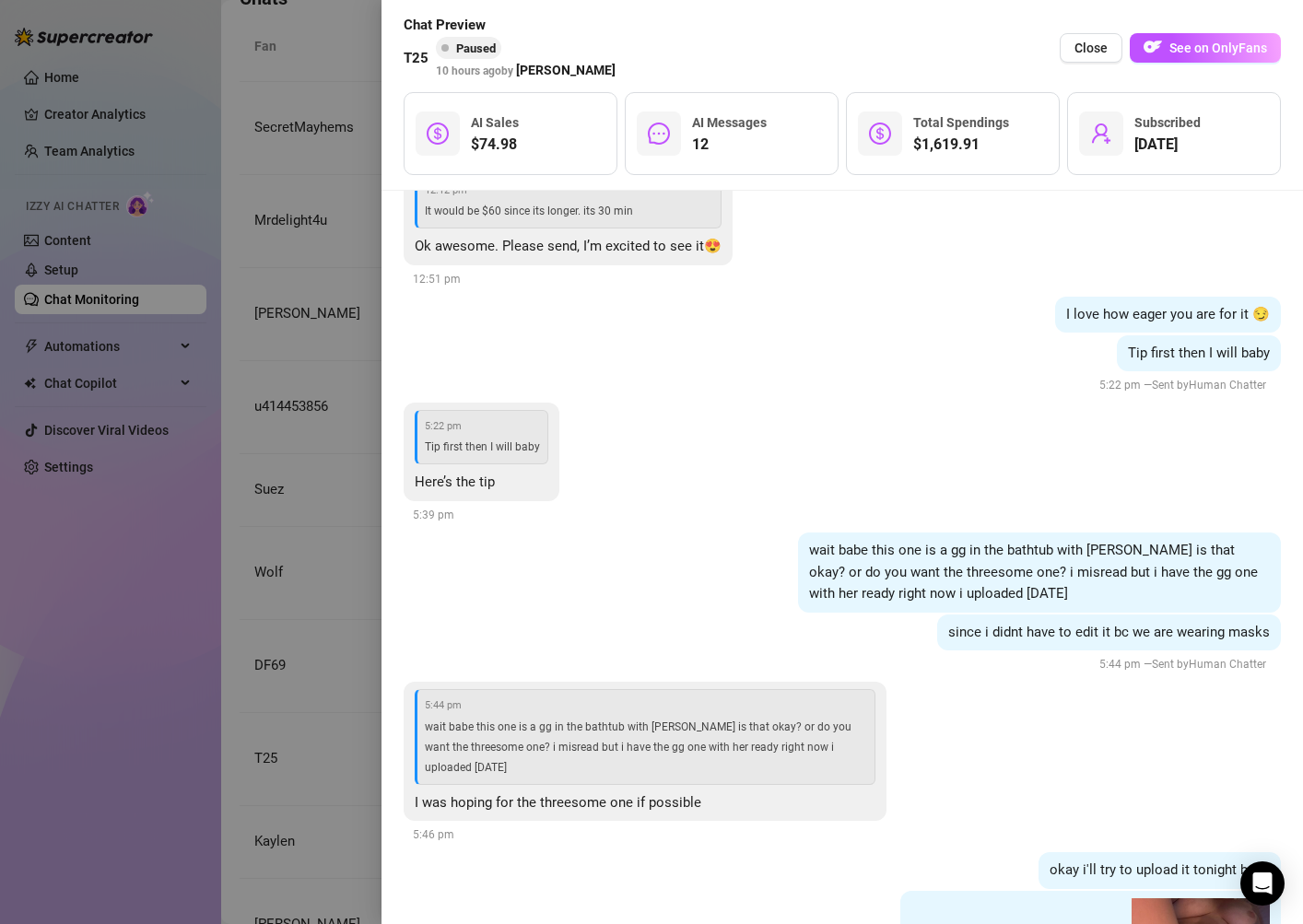
scroll to position [67234, 0]
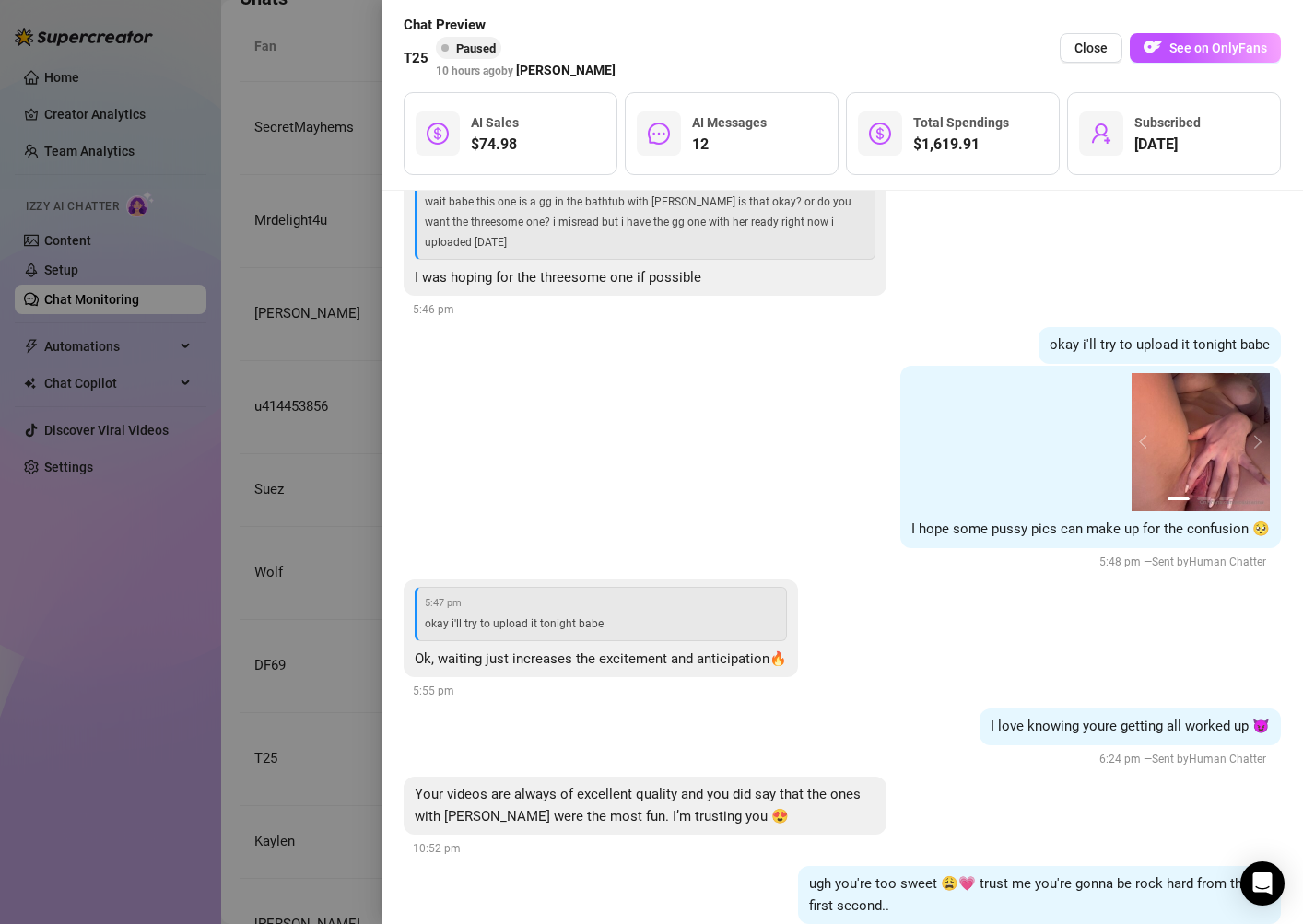
click at [288, 833] on div at bounding box center [652, 462] width 1303 height 924
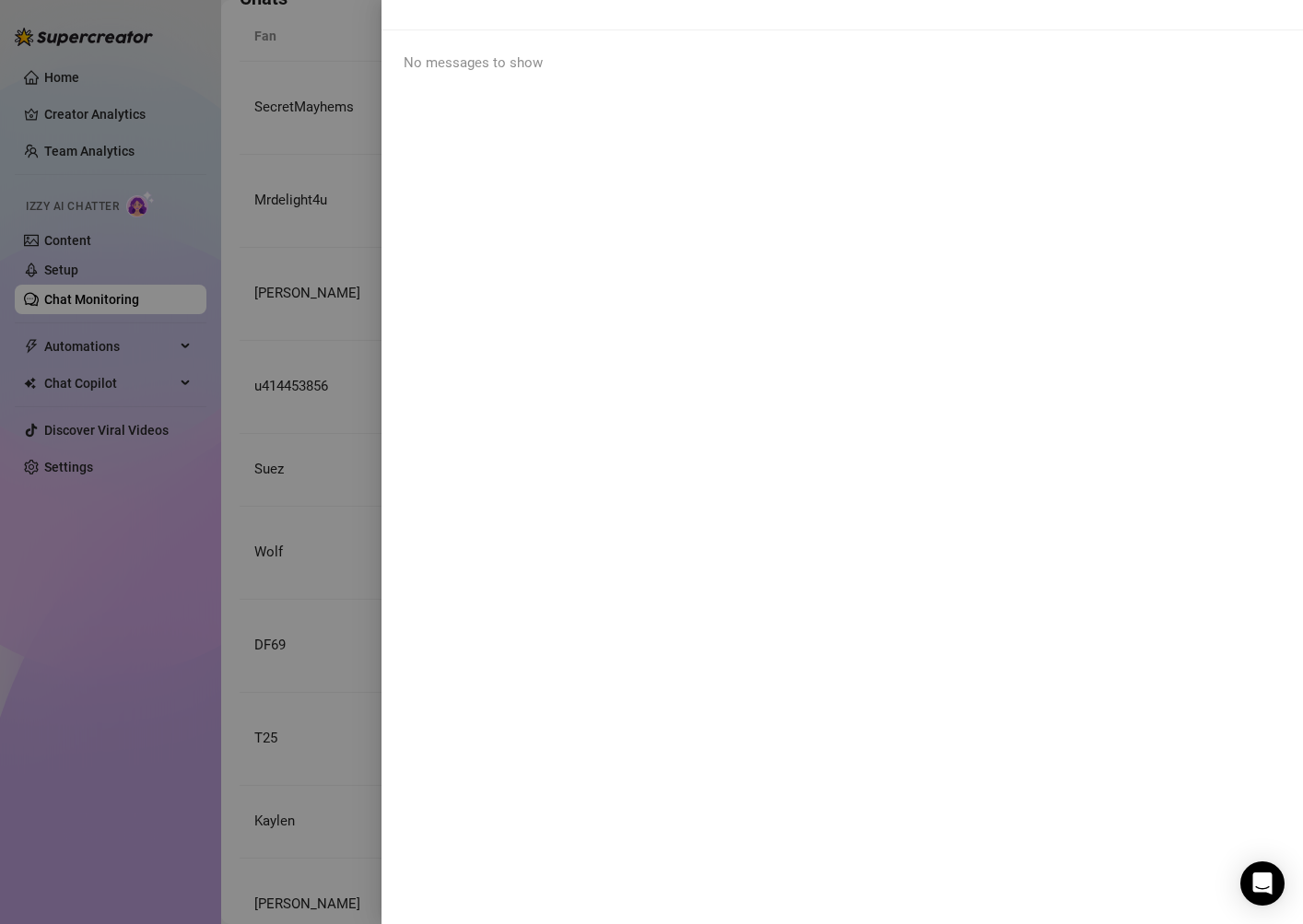
scroll to position [0, 0]
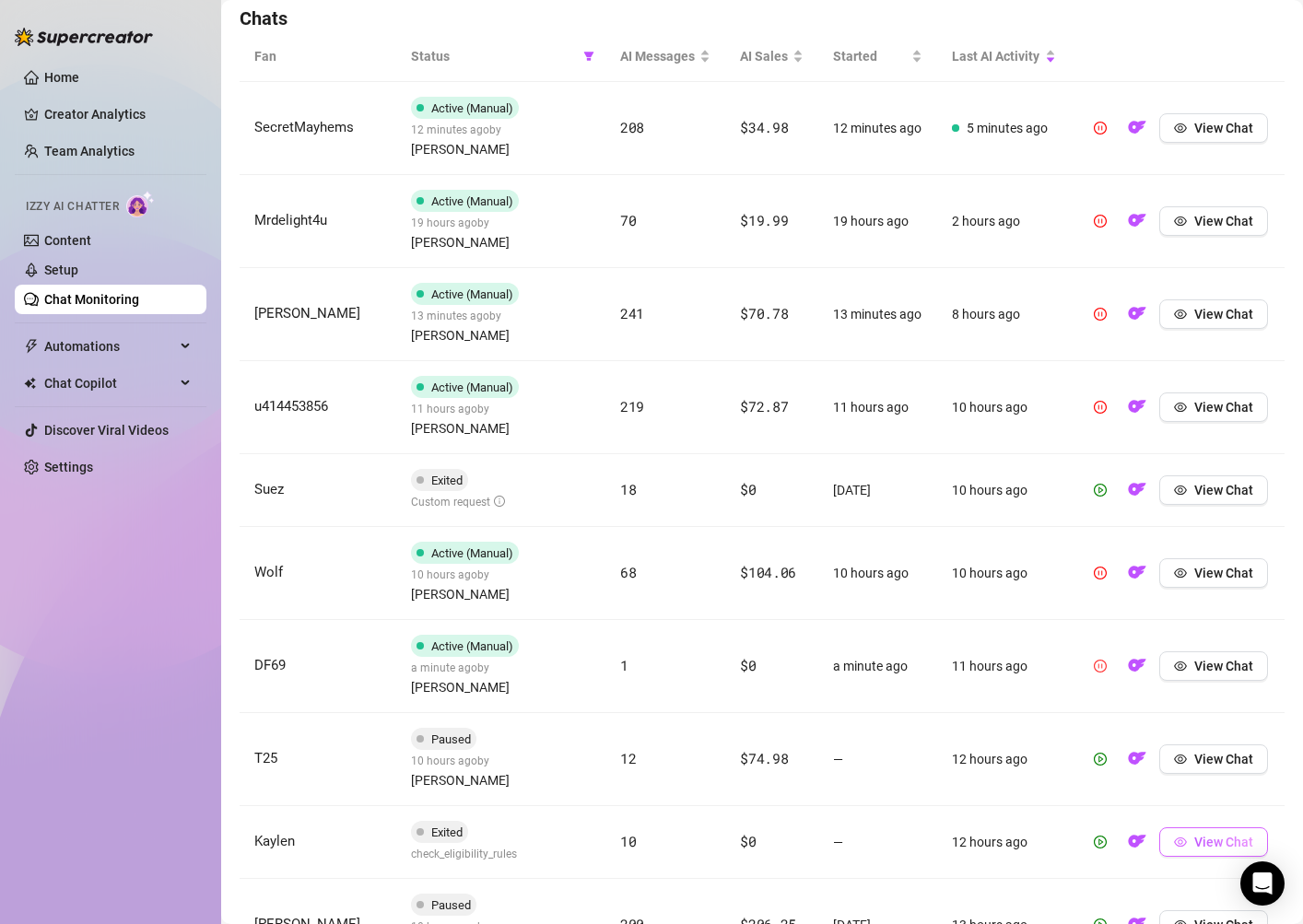
click at [1242, 827] on button "View Chat" at bounding box center [1213, 842] width 108 height 29
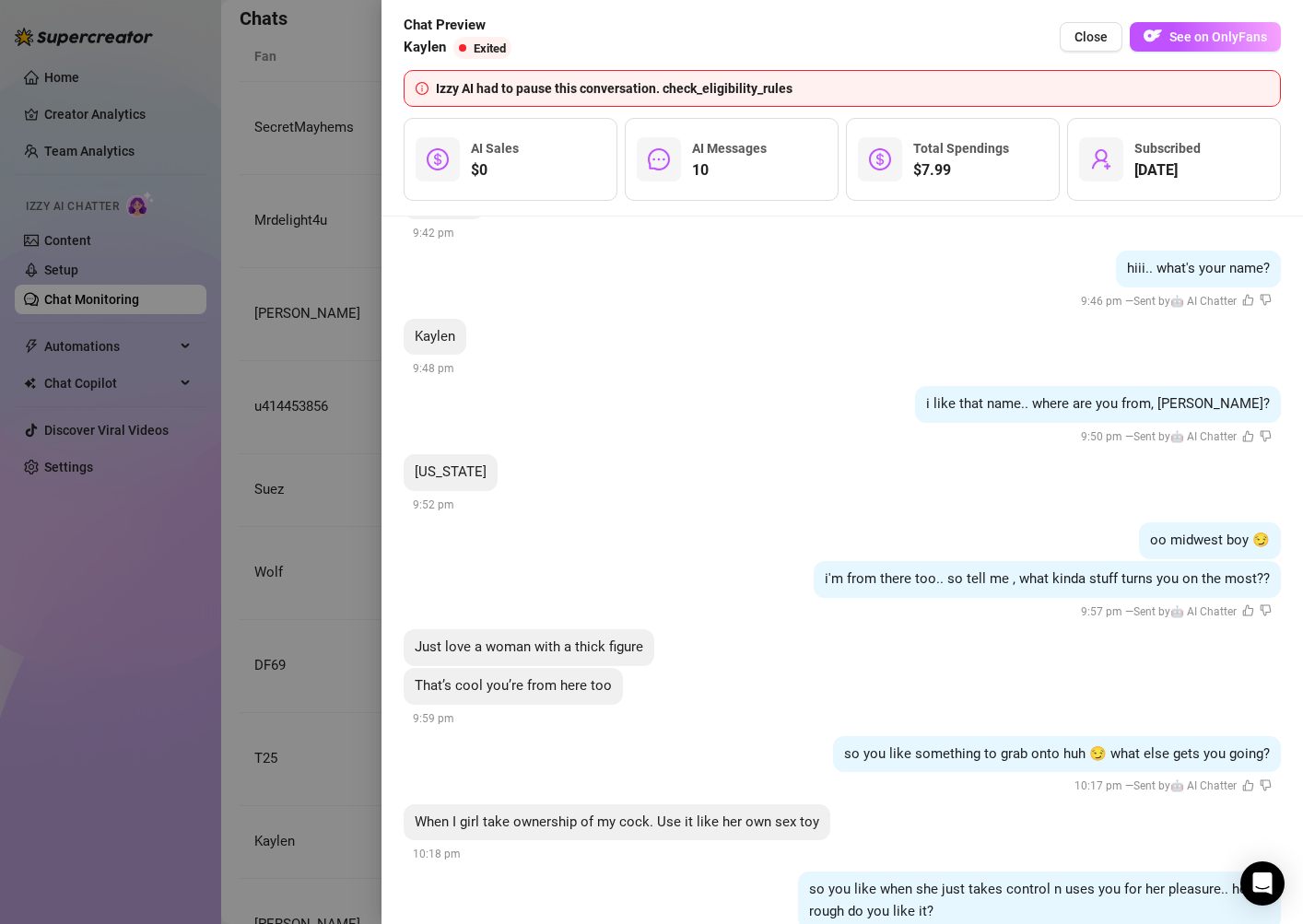
scroll to position [15719, 0]
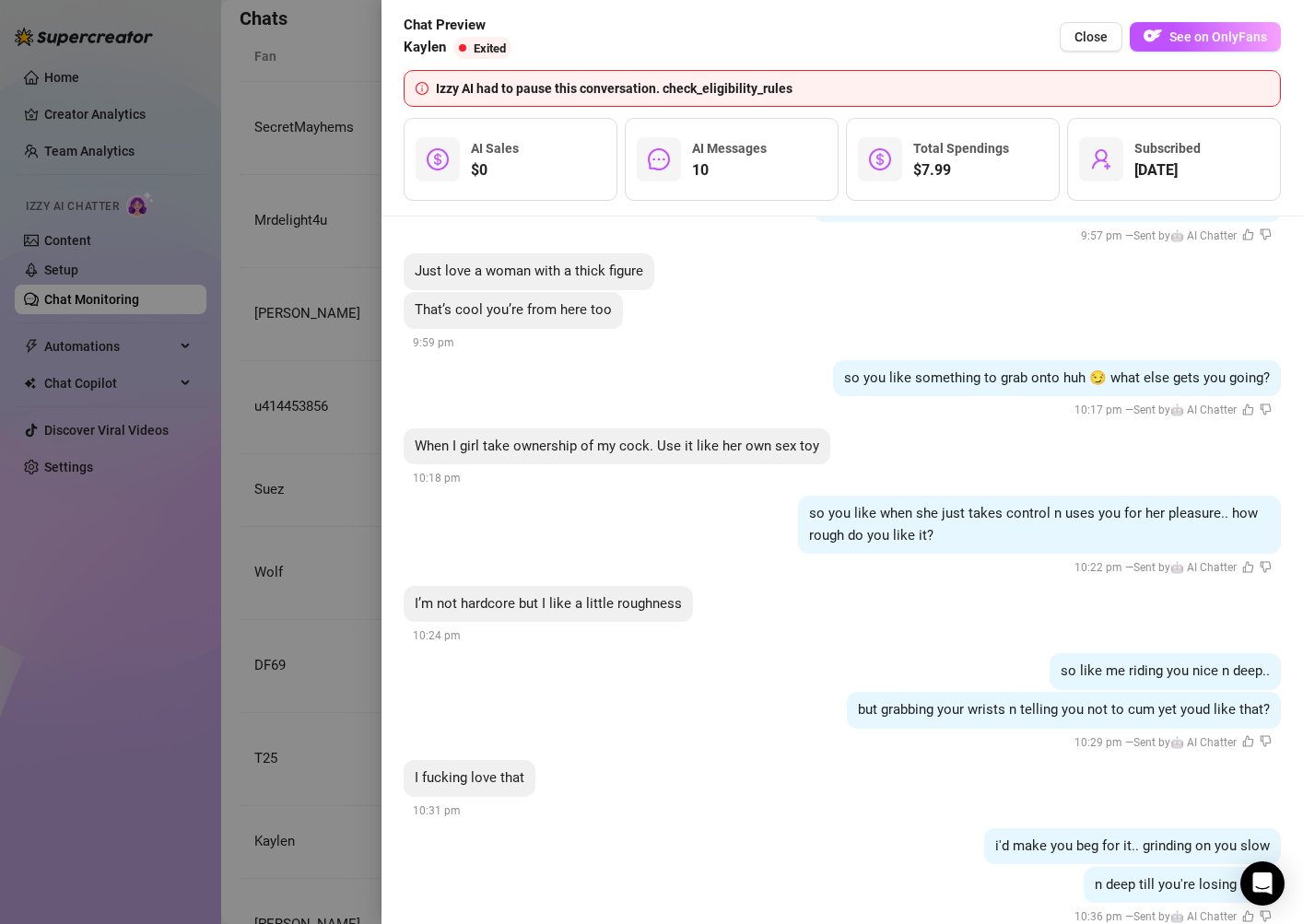
click at [362, 820] on div at bounding box center [652, 462] width 1303 height 924
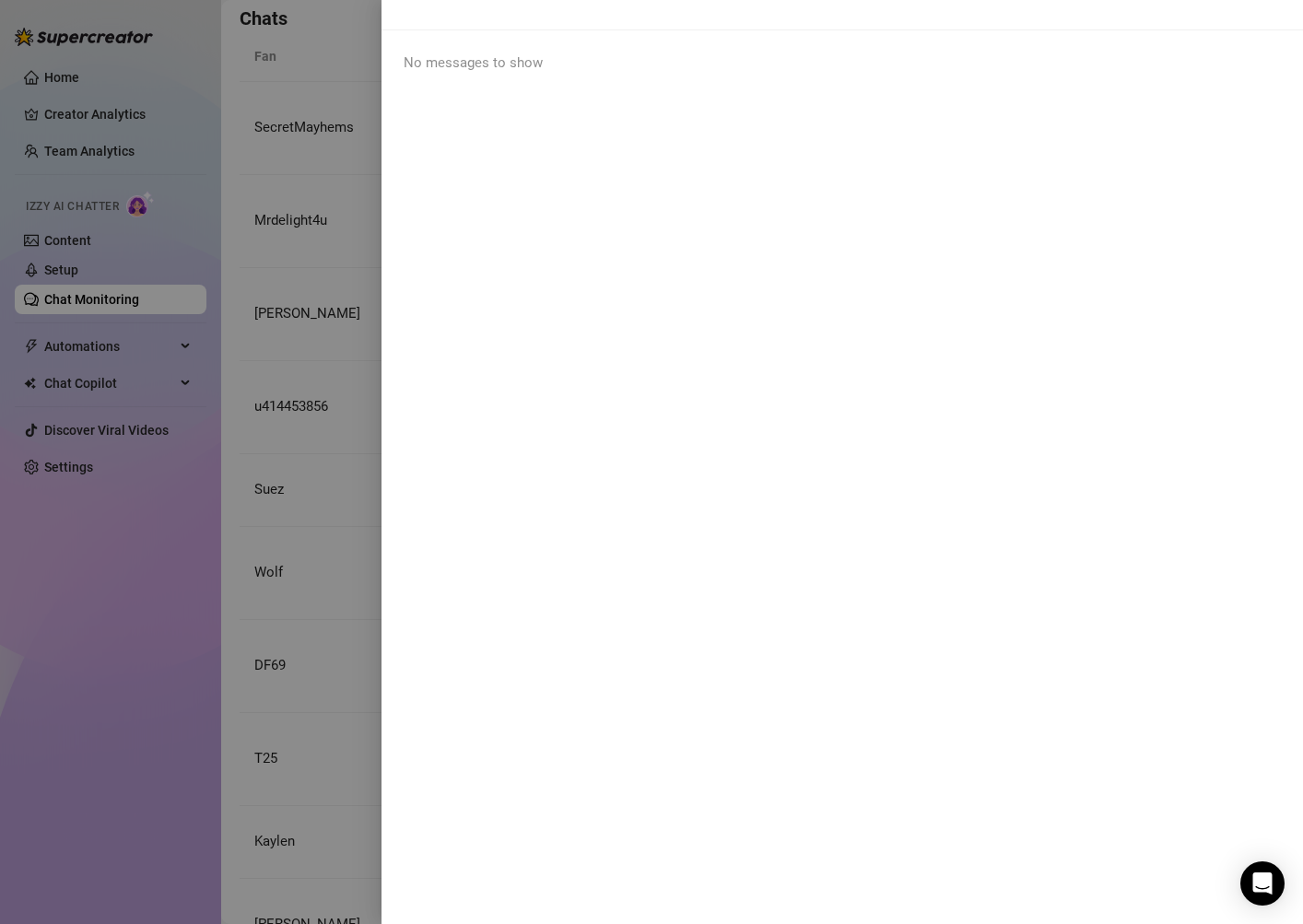
scroll to position [0, 0]
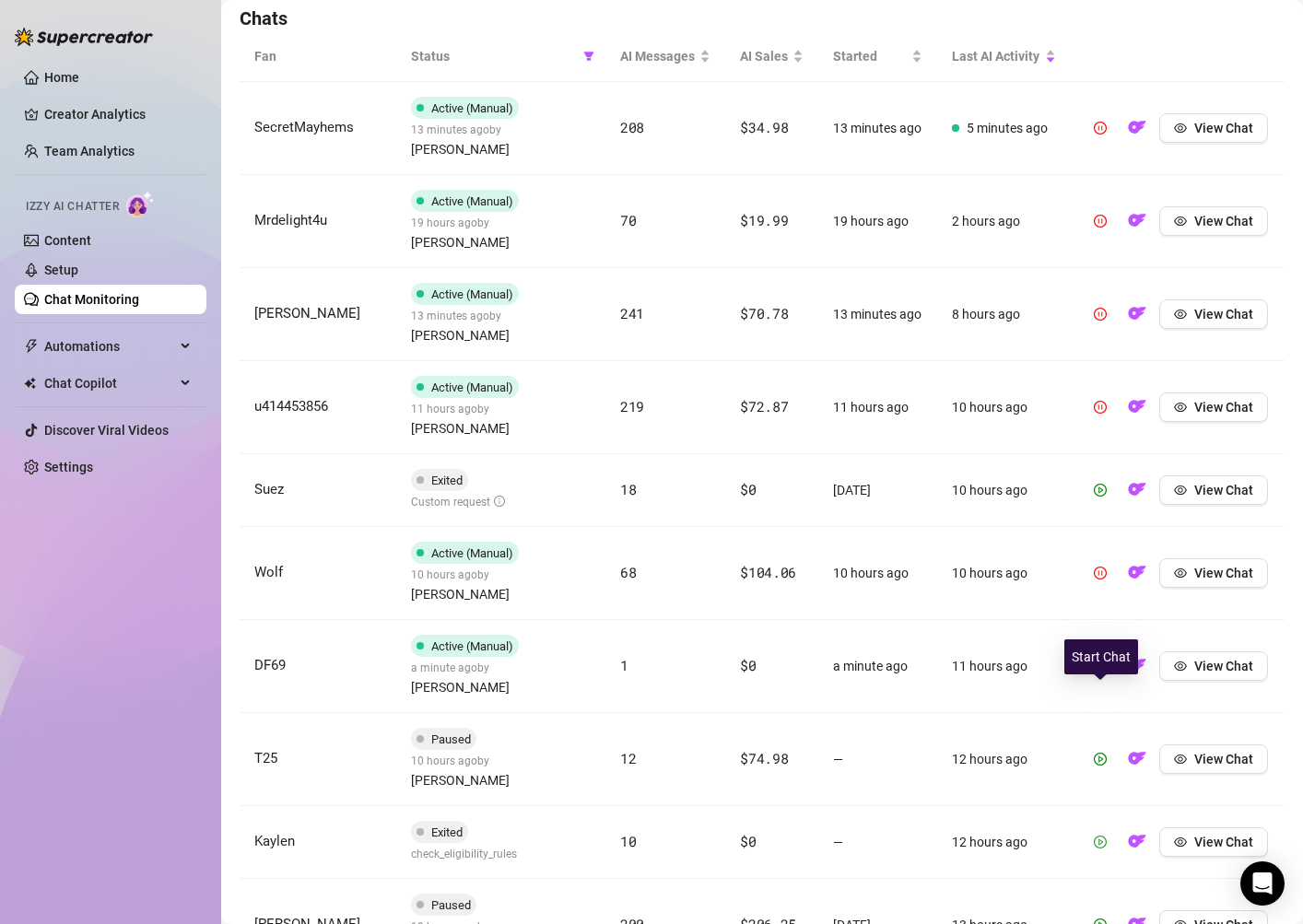
click at [1098, 835] on icon "play-circle" at bounding box center [1100, 841] width 13 height 13
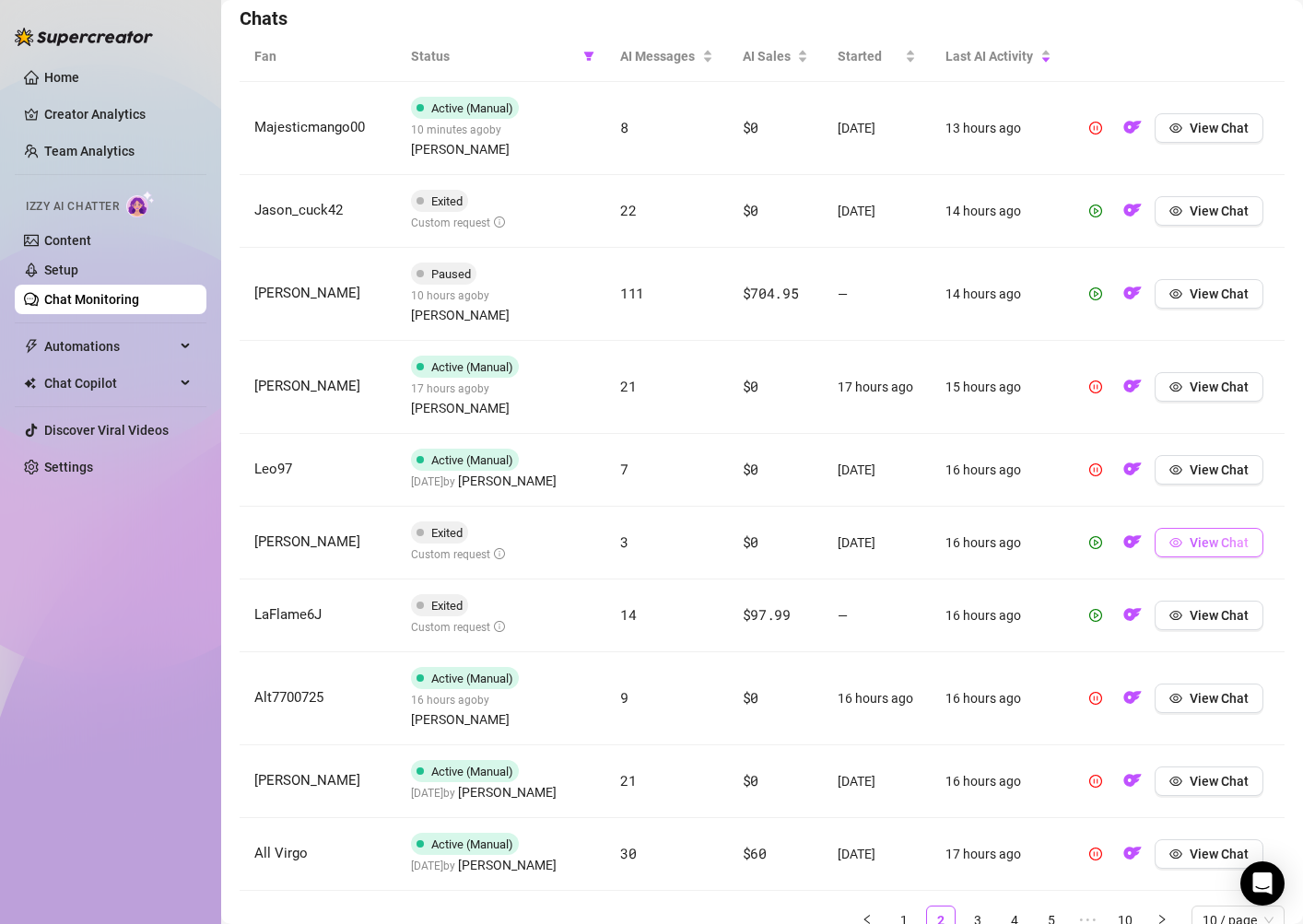
click at [1203, 527] on button "View Chat" at bounding box center [1209, 542] width 108 height 29
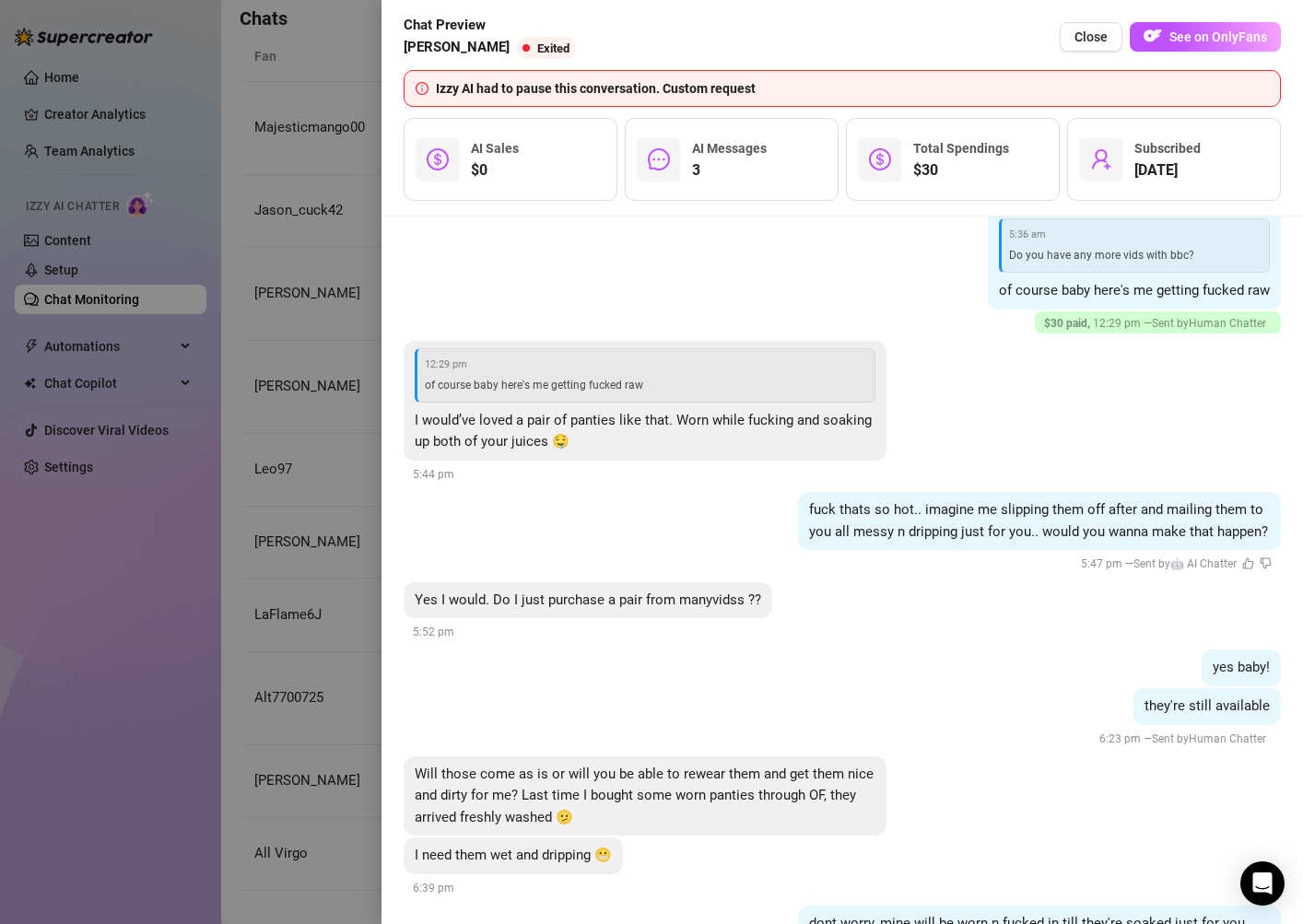
scroll to position [2490, 0]
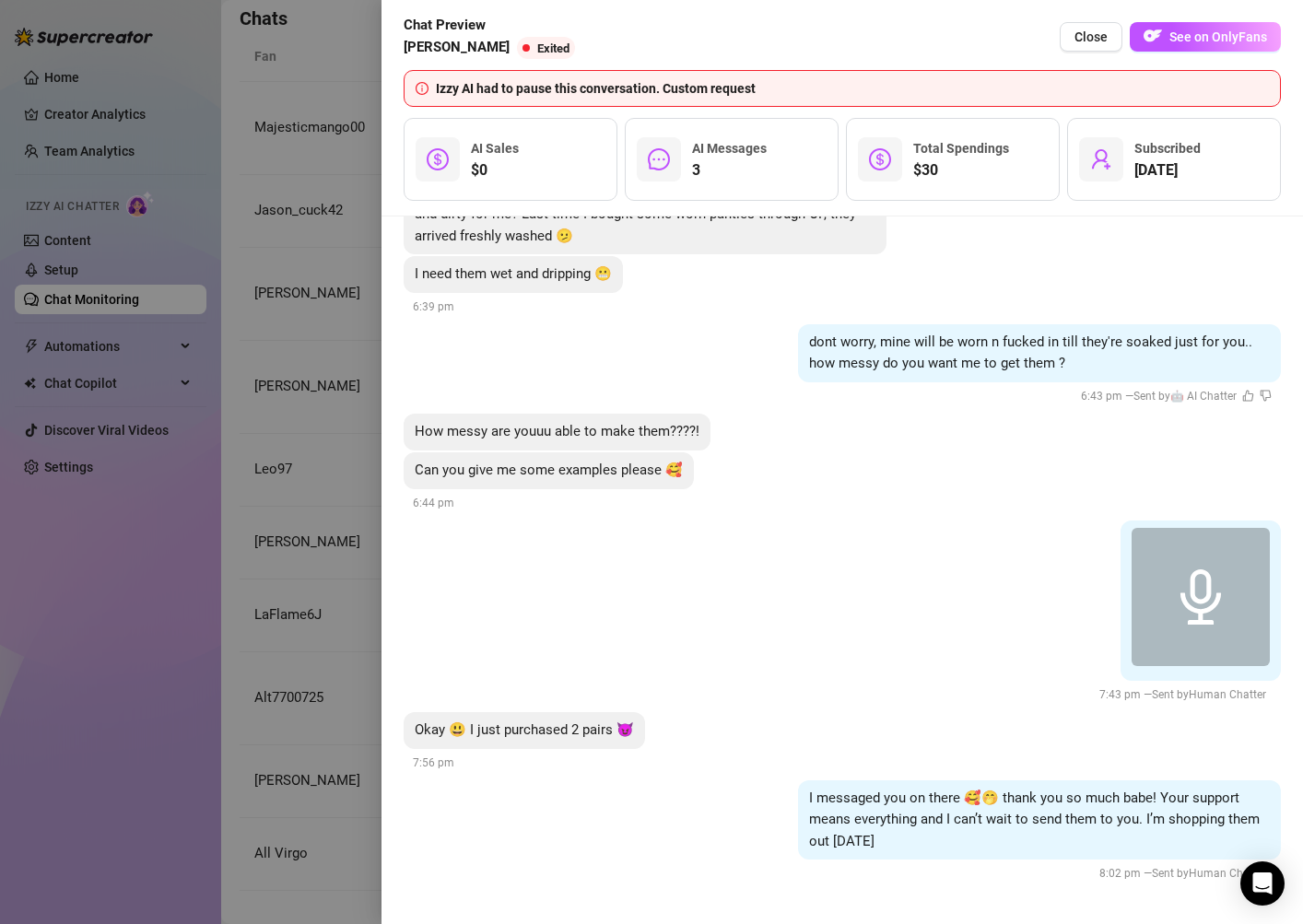
click at [314, 839] on div at bounding box center [652, 462] width 1303 height 924
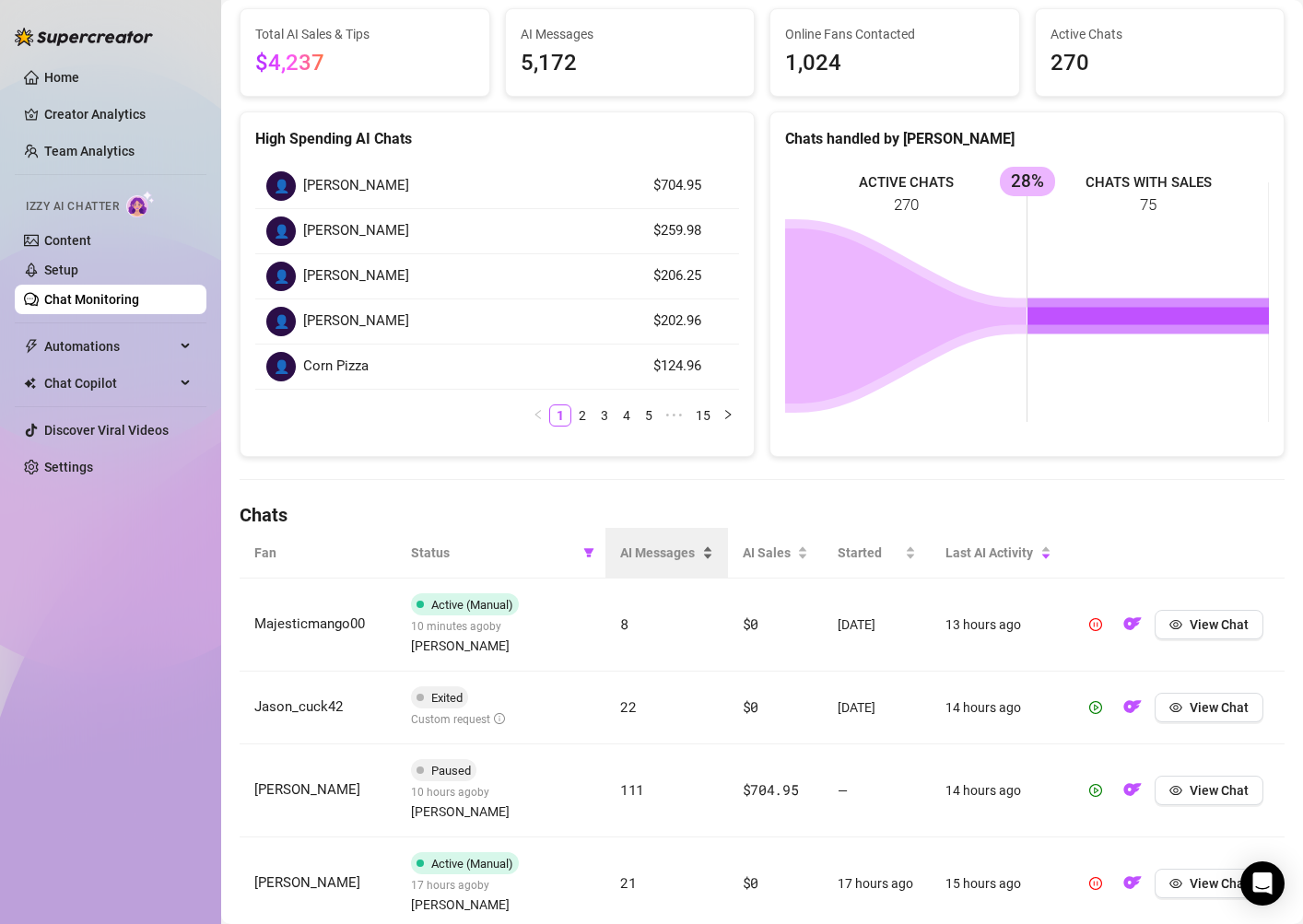
scroll to position [212, 0]
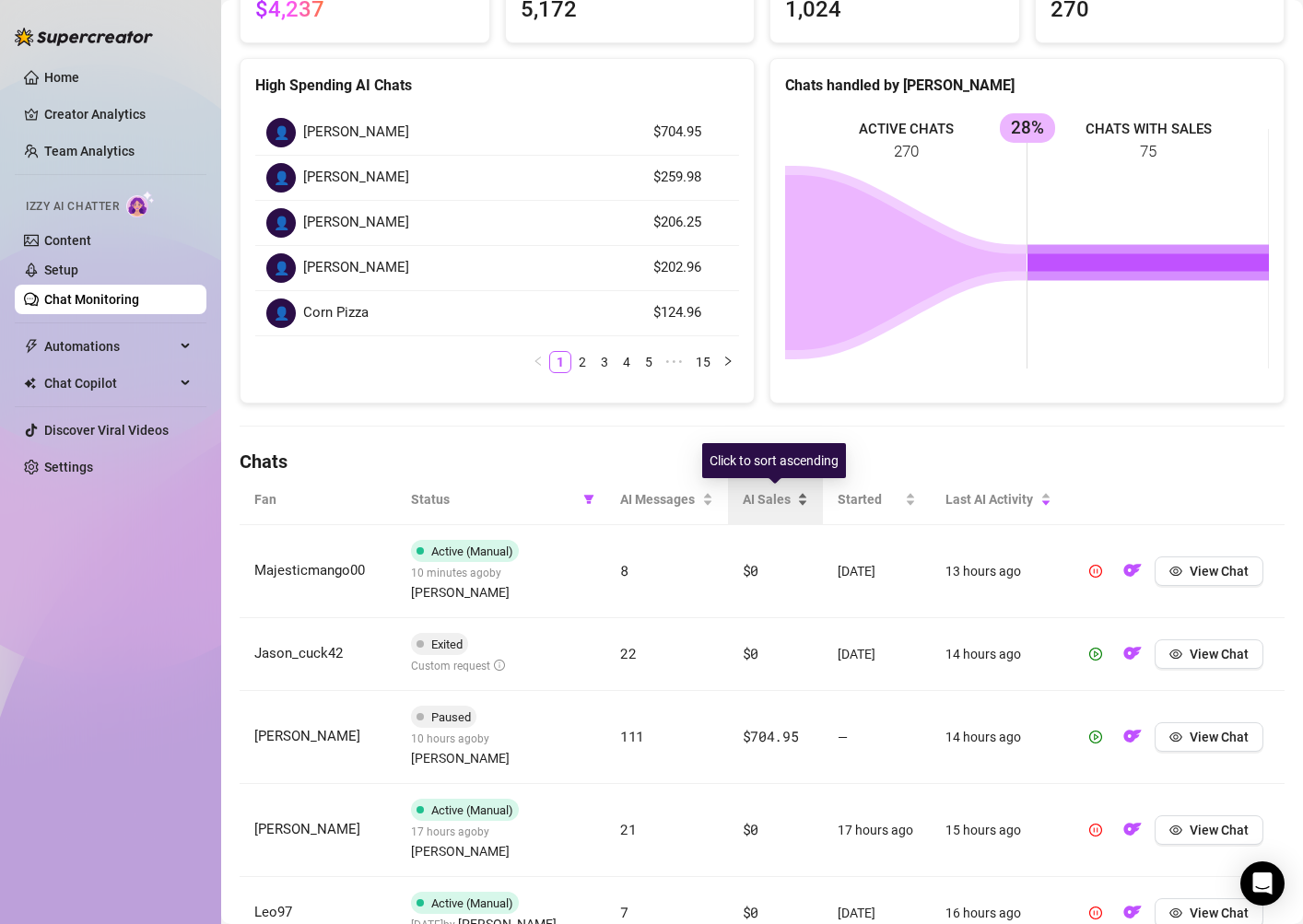
click at [766, 497] on span "AI Sales" at bounding box center [768, 498] width 50 height 20
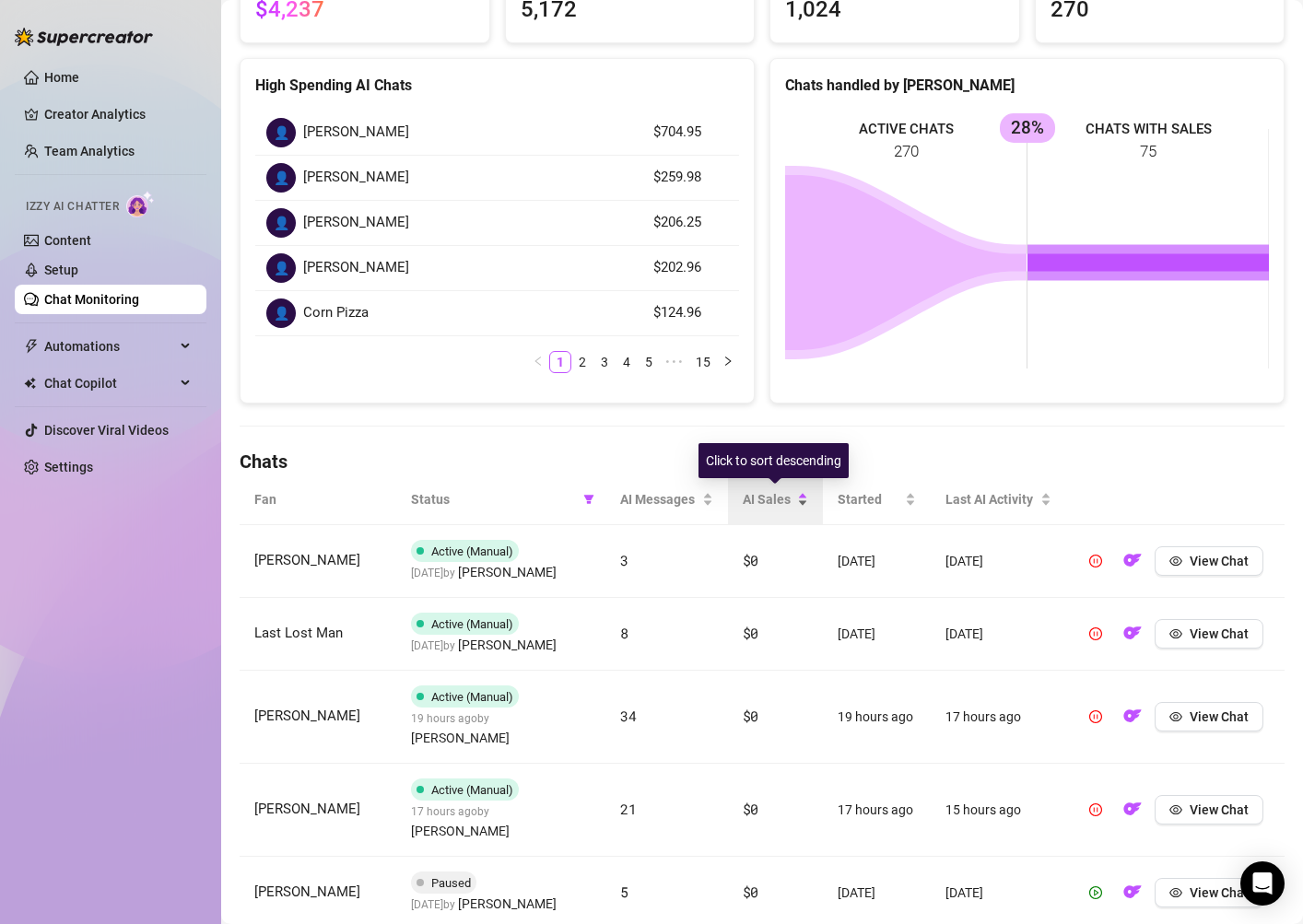
click at [766, 497] on span "AI Sales" at bounding box center [768, 498] width 50 height 20
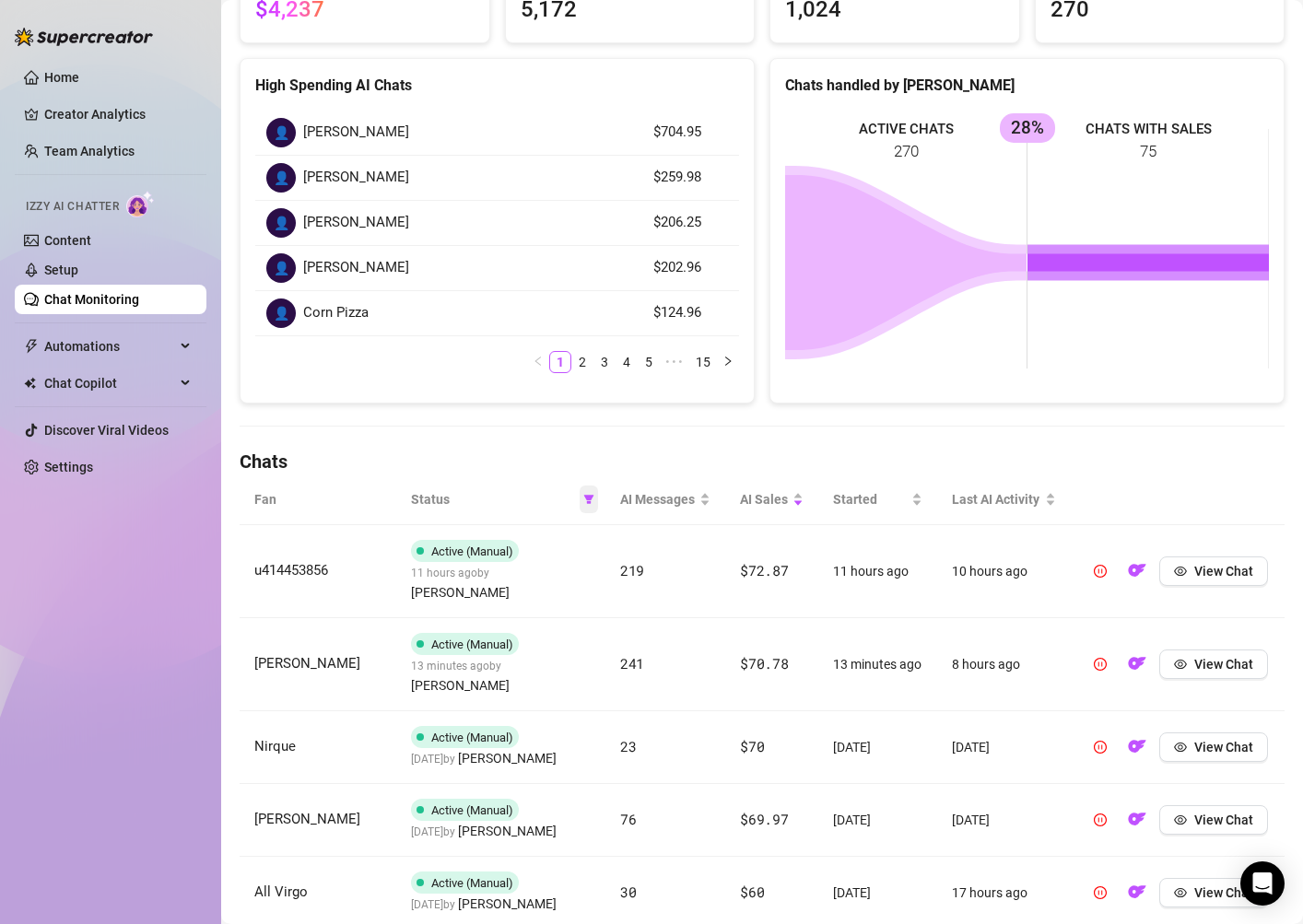
click at [591, 495] on icon "filter" at bounding box center [589, 499] width 10 height 10
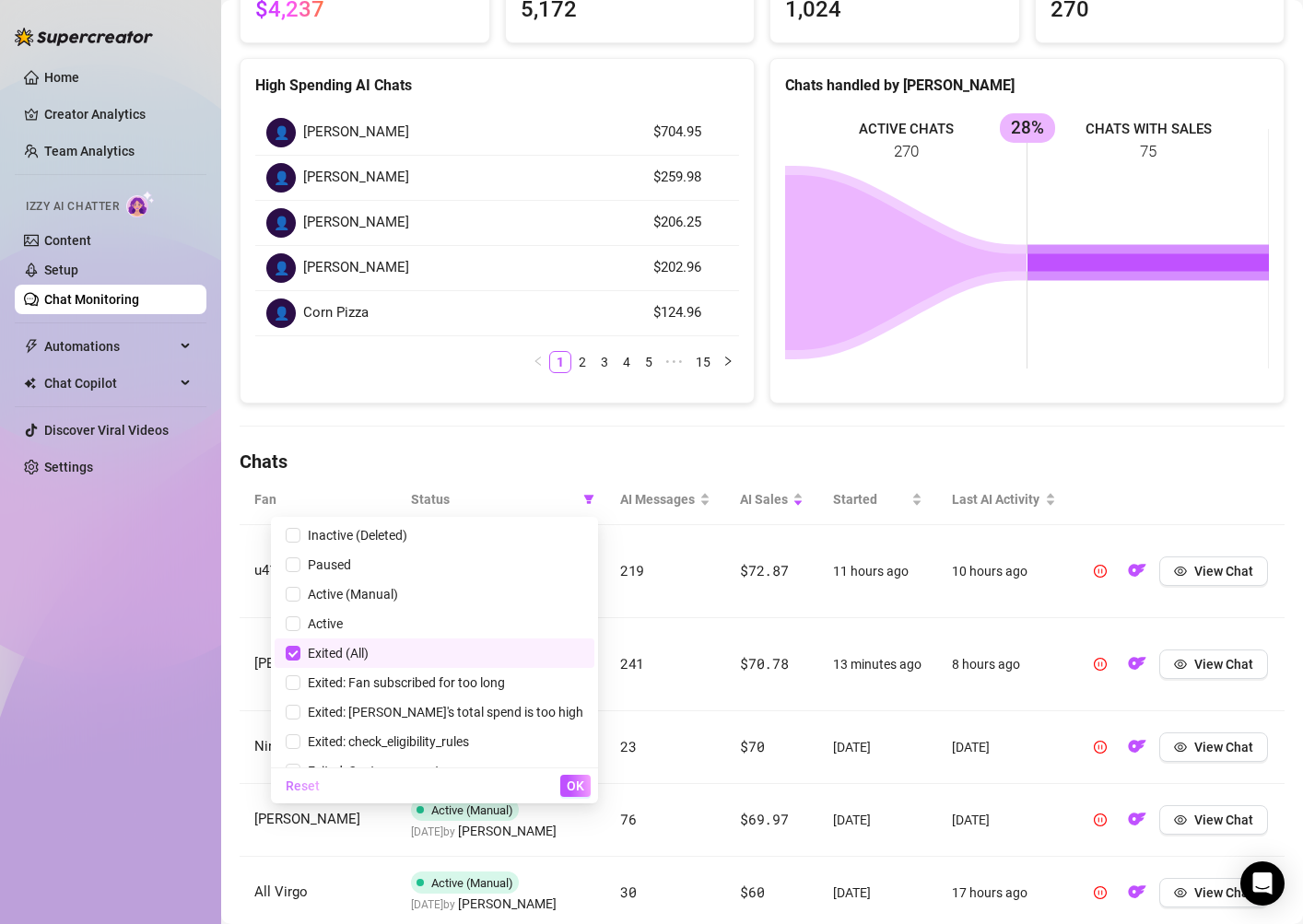
click at [319, 788] on span "Reset" at bounding box center [302, 785] width 34 height 15
checkbox input "false"
click at [574, 789] on span "OK" at bounding box center [575, 785] width 17 height 15
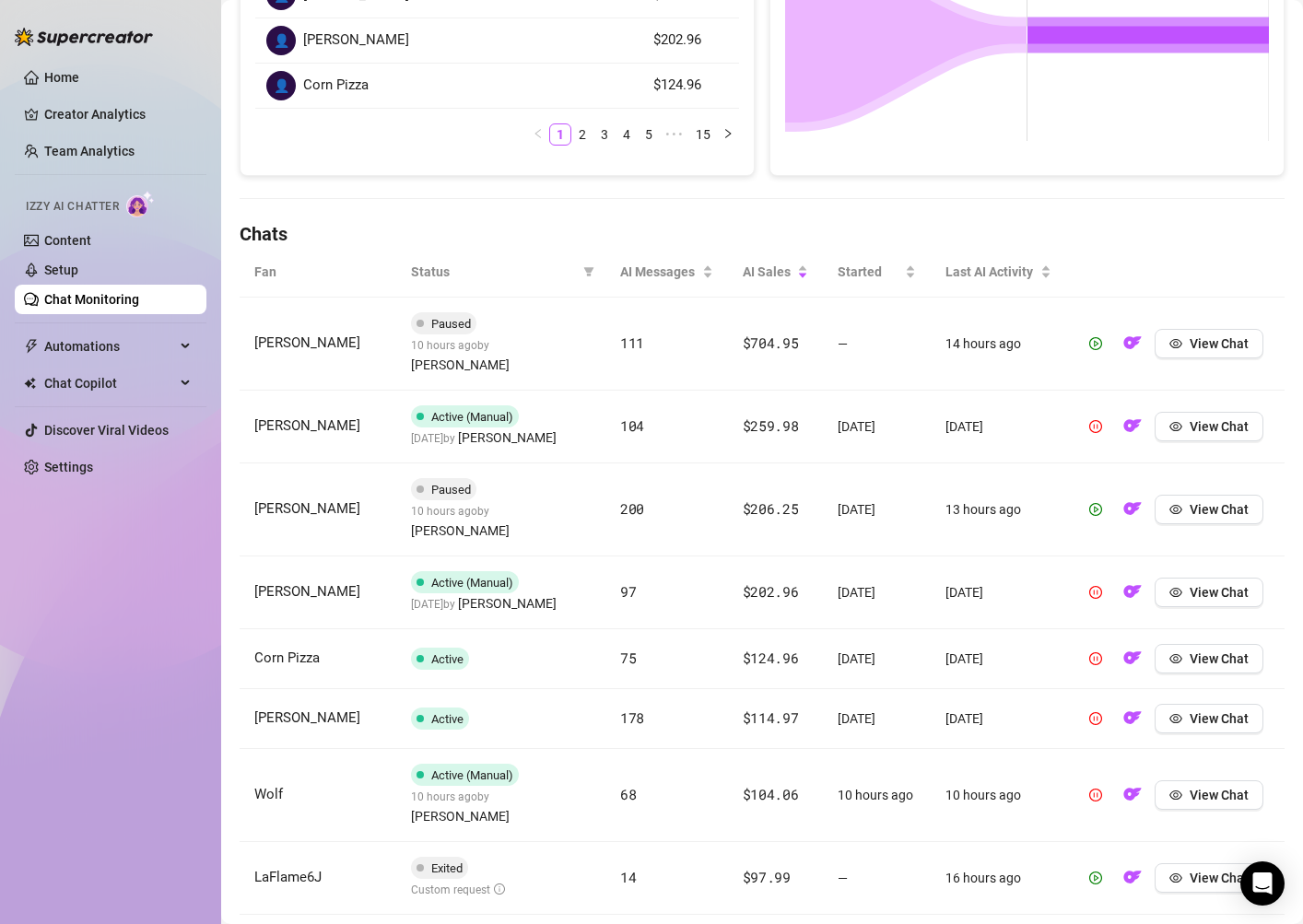
scroll to position [440, 0]
click at [1213, 410] on button "View Chat" at bounding box center [1209, 425] width 108 height 29
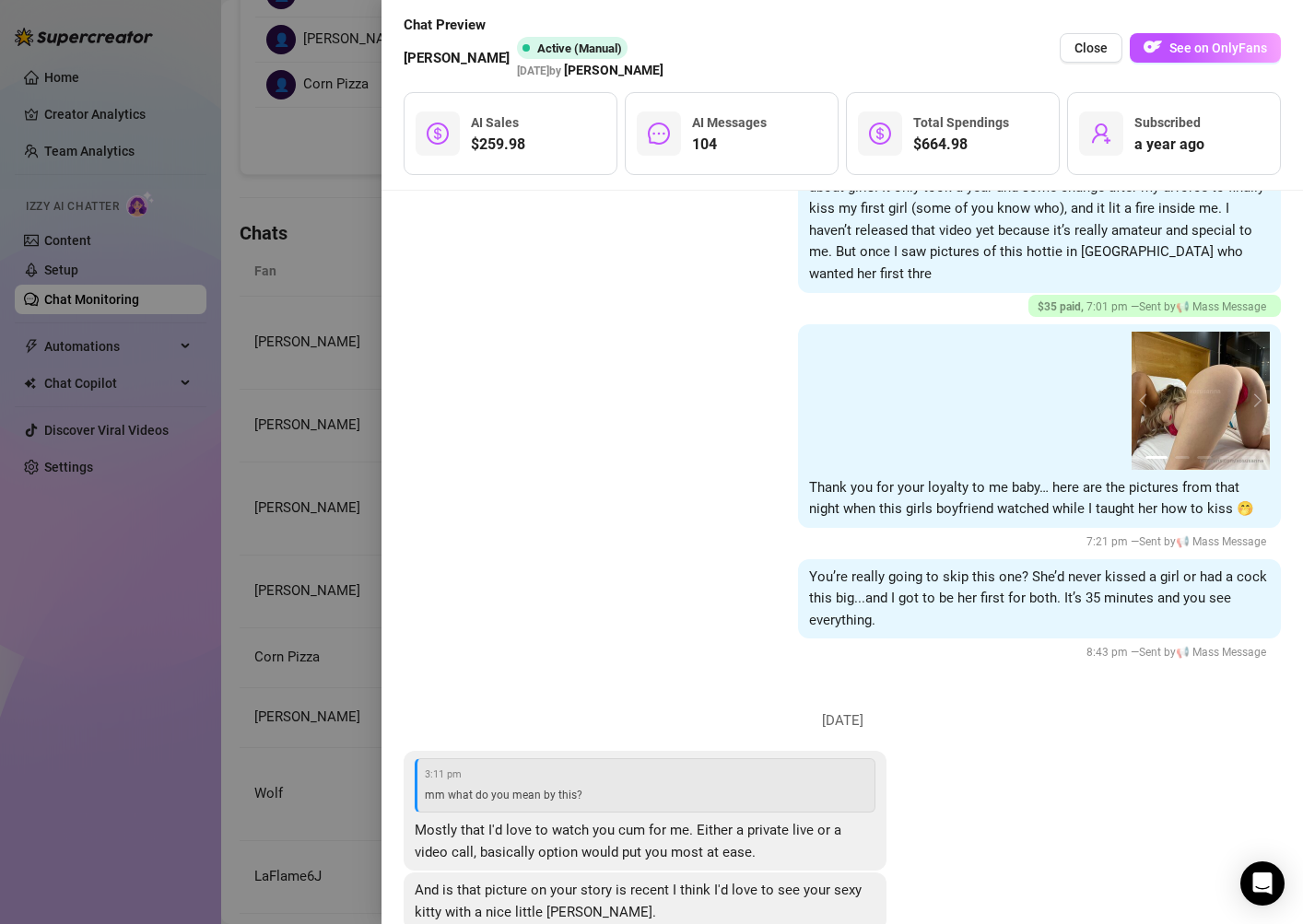
scroll to position [25459, 0]
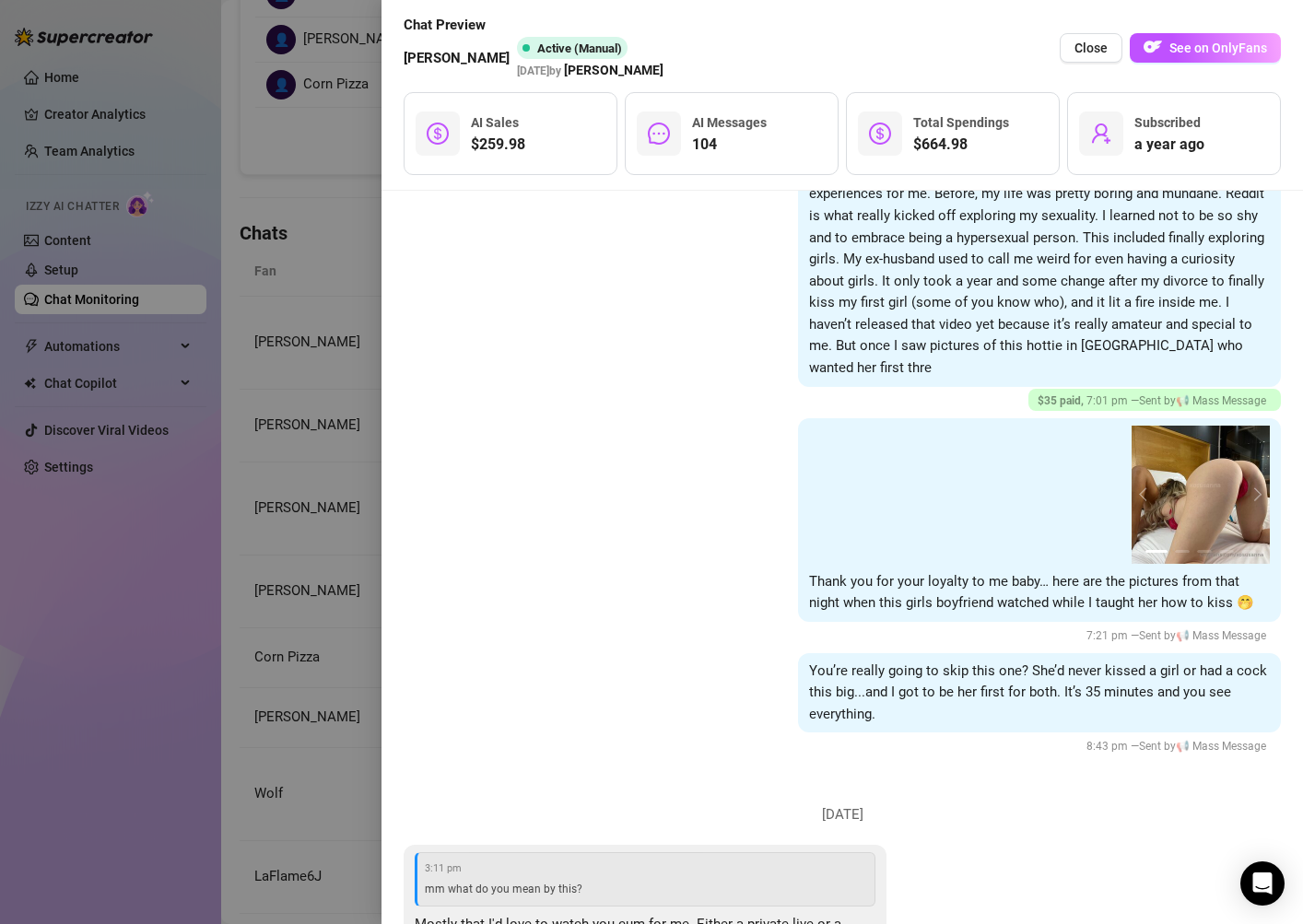
scroll to position [24409, 0]
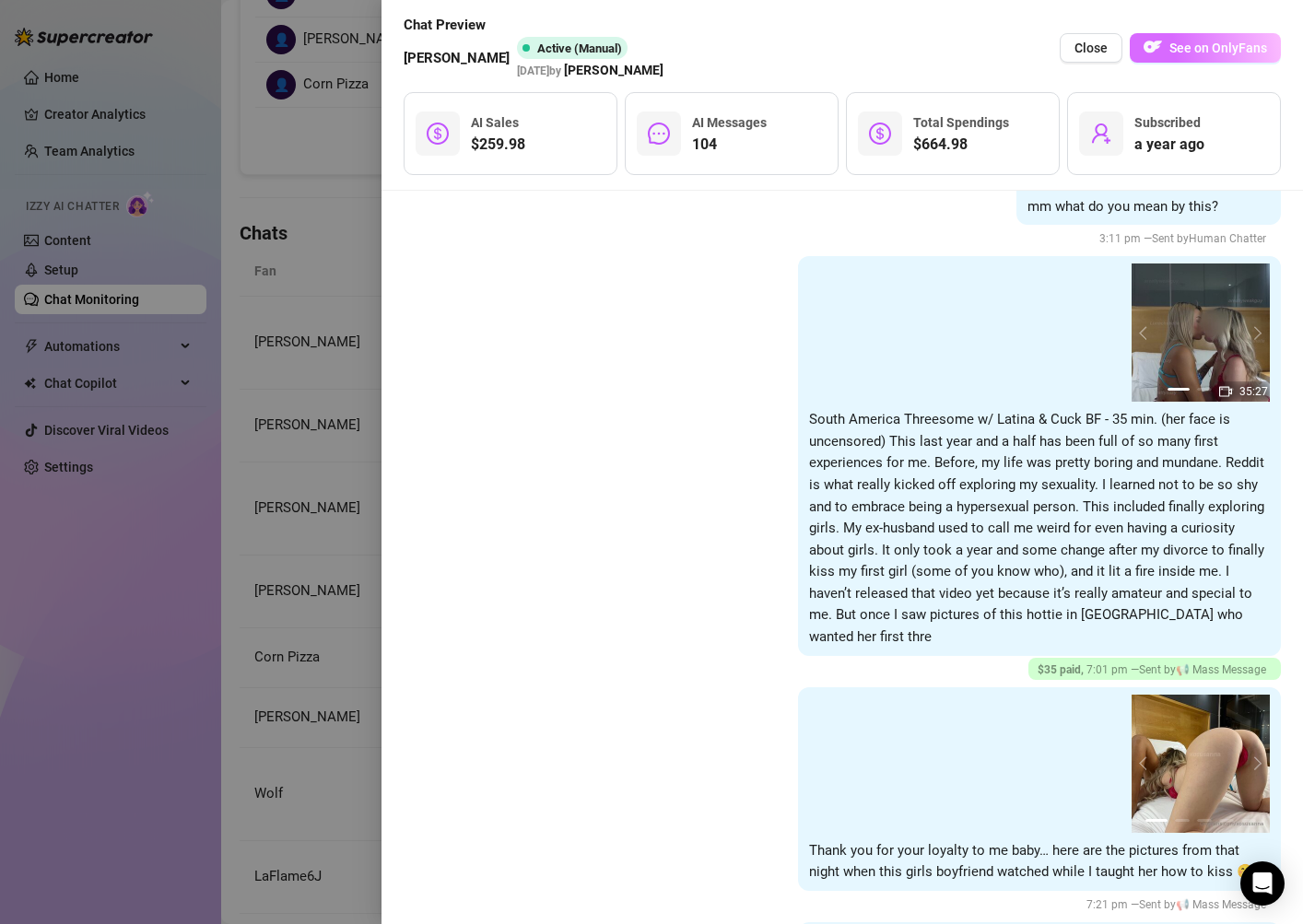
click at [1212, 47] on span "See on OnlyFans" at bounding box center [1218, 47] width 98 height 15
